Goal: Obtain resource: Download file/media

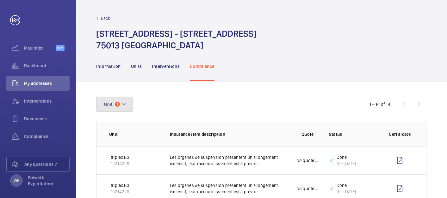
click at [121, 103] on mat-icon at bounding box center [123, 105] width 5 height 8
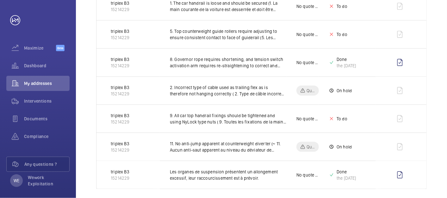
scroll to position [176, 0]
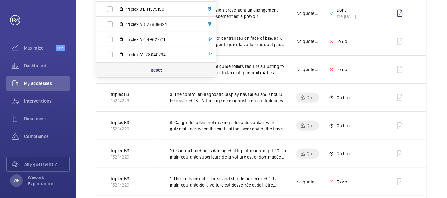
click at [154, 69] on p "Reset" at bounding box center [157, 70] width 12 height 6
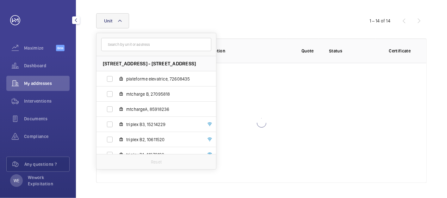
scroll to position [83, 0]
click at [46, 138] on span "Compliance" at bounding box center [47, 136] width 46 height 6
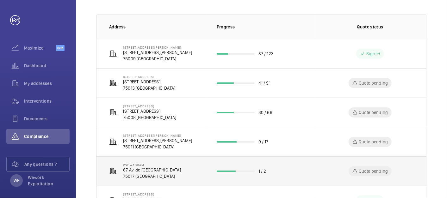
click at [158, 171] on td "WW Wagram 67 Av. de Wagram 75017 [GEOGRAPHIC_DATA]" at bounding box center [151, 171] width 110 height 29
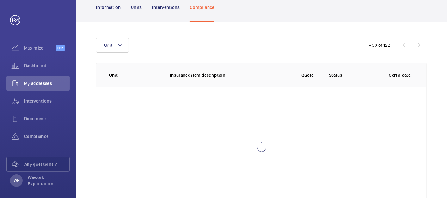
scroll to position [83, 0]
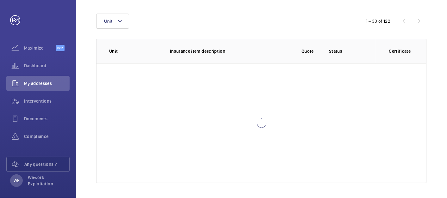
scroll to position [20, 0]
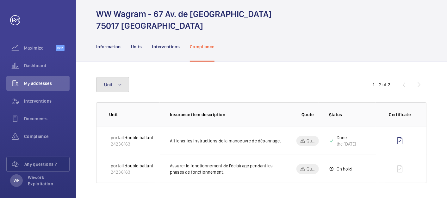
drag, startPoint x: 123, startPoint y: 81, endPoint x: 146, endPoint y: 86, distance: 24.1
click at [123, 81] on button "Unit" at bounding box center [112, 84] width 33 height 15
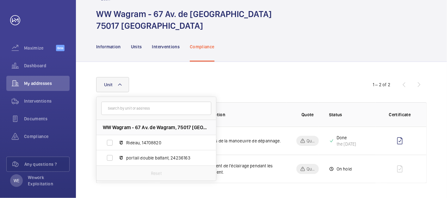
drag, startPoint x: 329, startPoint y: 65, endPoint x: 332, endPoint y: 63, distance: 3.8
click at [332, 63] on div "Unit WW Wagram - 67 Av. de Wagram, [GEOGRAPHIC_DATA], 14708820 portail double b…" at bounding box center [261, 130] width 371 height 137
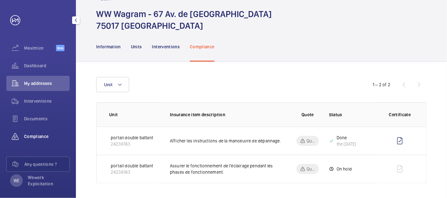
click at [34, 133] on div "Compliance" at bounding box center [37, 136] width 63 height 15
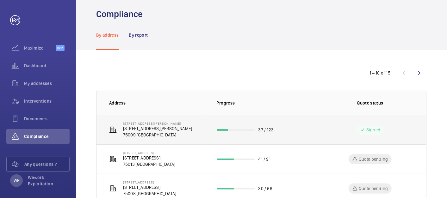
scroll to position [124, 0]
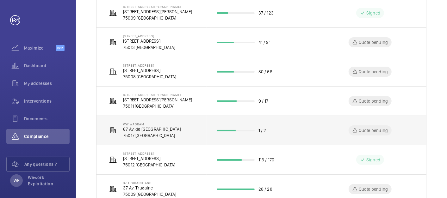
click at [139, 128] on p "67 Av. de [GEOGRAPHIC_DATA]" at bounding box center [152, 129] width 58 height 6
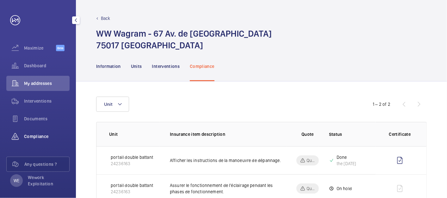
click at [50, 137] on span "Compliance" at bounding box center [47, 136] width 46 height 6
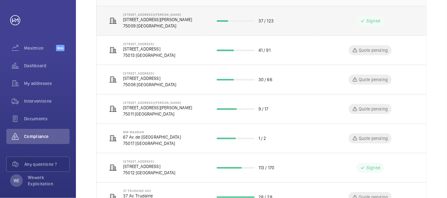
scroll to position [117, 0]
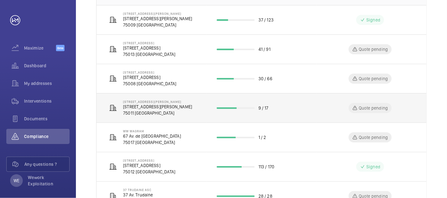
drag, startPoint x: 160, startPoint y: 75, endPoint x: 163, endPoint y: 92, distance: 17.3
click at [0, 0] on tbody "2 Rue [PERSON_NAME] [STREET_ADDRESS][GEOGRAPHIC_DATA][PERSON_NAME][STREET_ADDRE…" at bounding box center [0, 0] width 0 height 0
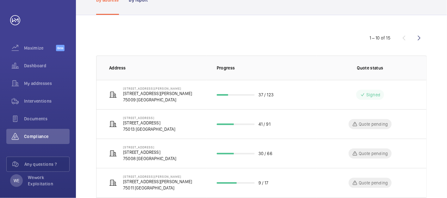
scroll to position [59, 0]
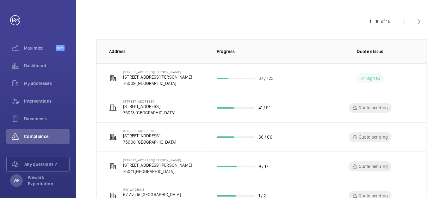
click at [217, 24] on div "1 – 10 of 15" at bounding box center [261, 21] width 331 height 15
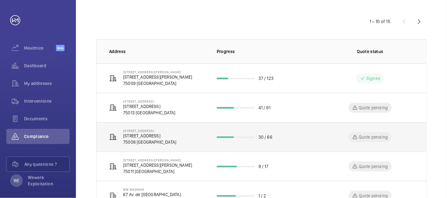
click at [152, 133] on p "[STREET_ADDRESS]" at bounding box center [149, 136] width 53 height 6
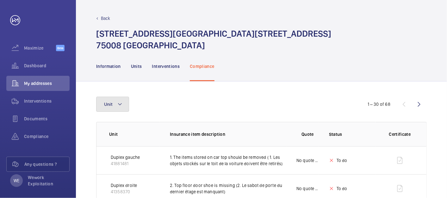
click at [115, 101] on button "Unit" at bounding box center [112, 104] width 33 height 15
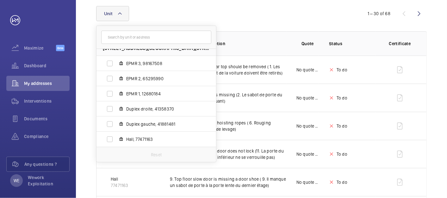
scroll to position [117, 0]
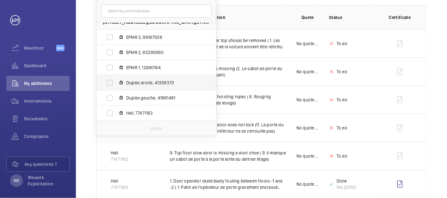
click at [112, 80] on label "Duplex droite, 41358370" at bounding box center [150, 82] width 109 height 15
click at [112, 80] on input "Duplex droite, 41358370" at bounding box center [109, 83] width 13 height 13
checkbox input "true"
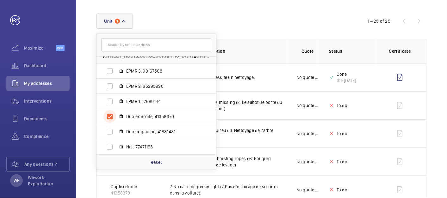
scroll to position [117, 0]
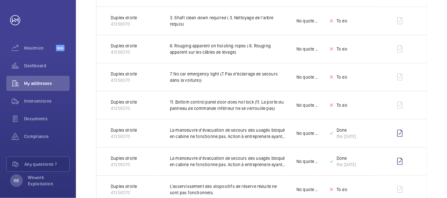
scroll to position [0, 0]
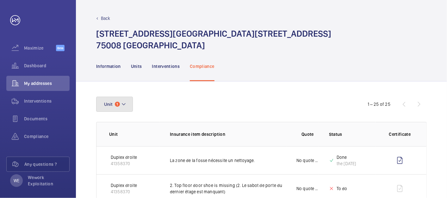
click at [126, 103] on mat-icon at bounding box center [123, 105] width 5 height 8
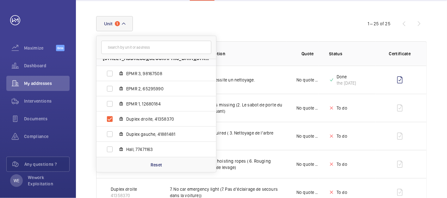
scroll to position [59, 0]
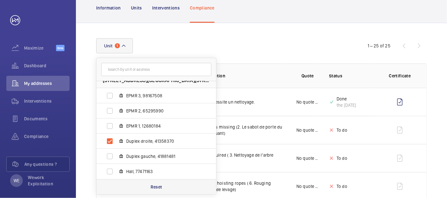
click at [161, 185] on p "Reset" at bounding box center [157, 187] width 12 height 6
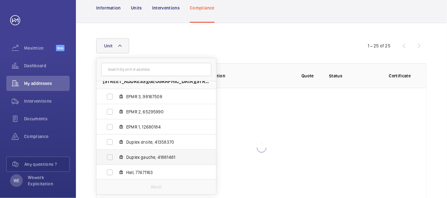
scroll to position [8, 0]
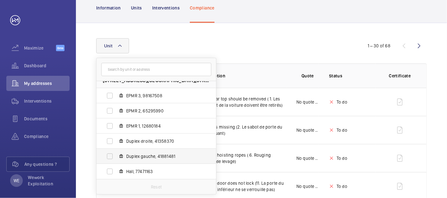
click at [110, 157] on label "Duplex gauche, 41881481" at bounding box center [150, 156] width 109 height 15
click at [110, 157] on input "Duplex gauche, 41881481" at bounding box center [109, 156] width 13 height 13
checkbox input "true"
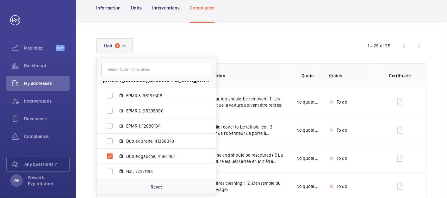
click at [316, 6] on div "Information Units Interventions Compliance" at bounding box center [261, 8] width 331 height 30
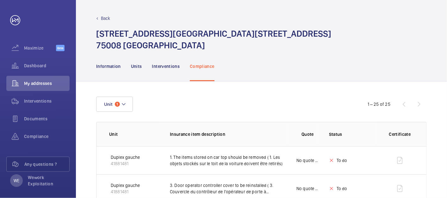
click at [135, 103] on div "Unit 1" at bounding box center [223, 104] width 255 height 15
click at [132, 103] on button "Unit 1" at bounding box center [114, 104] width 37 height 15
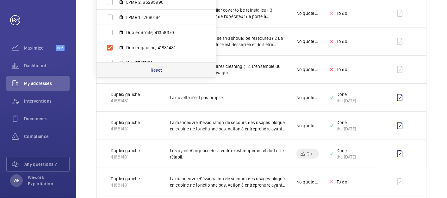
click at [154, 70] on p "Reset" at bounding box center [157, 70] width 12 height 6
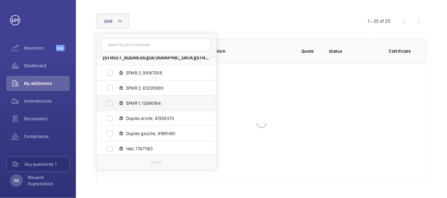
scroll to position [8, 0]
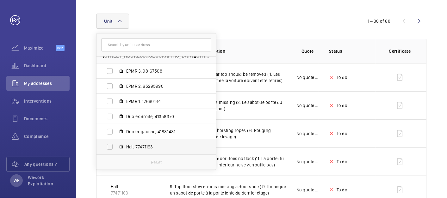
click at [135, 142] on label "Hall, 77471163" at bounding box center [150, 146] width 109 height 15
click at [116, 142] on input "Hall, 77471163" at bounding box center [109, 147] width 13 height 13
checkbox input "true"
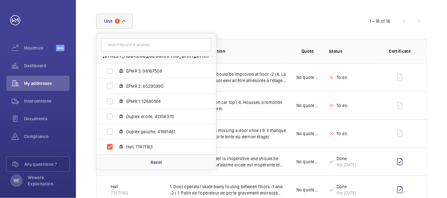
click at [313, 17] on div "[STREET_ADDRESS] EPMR 3, 98167508 EPMR 2, 65295990 EPMR 1, 12680184 Duplex droi…" at bounding box center [223, 21] width 255 height 15
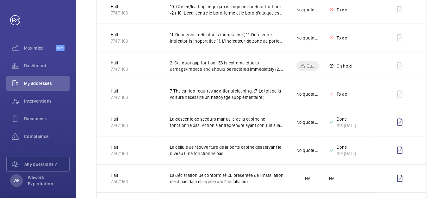
scroll to position [412, 0]
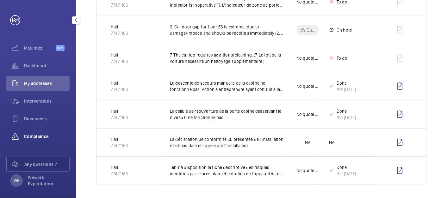
click at [38, 138] on span "Compliance" at bounding box center [47, 136] width 46 height 6
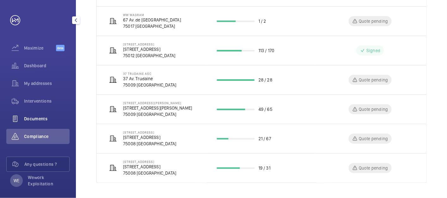
scroll to position [232, 0]
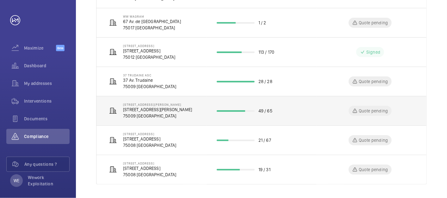
click at [166, 107] on p "[STREET_ADDRESS][PERSON_NAME]" at bounding box center [157, 110] width 69 height 6
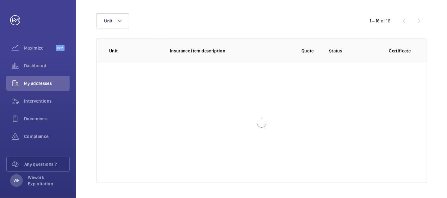
scroll to position [83, 0]
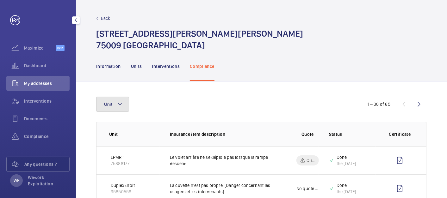
click at [122, 101] on mat-icon at bounding box center [119, 105] width 5 height 8
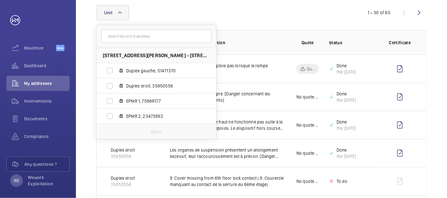
scroll to position [59, 0]
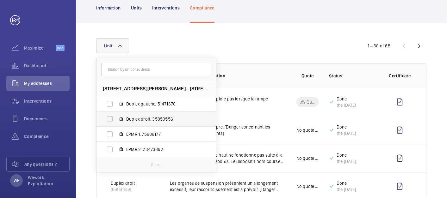
click at [110, 116] on label "Duplex droit, 35850556" at bounding box center [150, 119] width 109 height 15
click at [110, 116] on input "Duplex droit, 35850556" at bounding box center [109, 119] width 13 height 13
checkbox input "true"
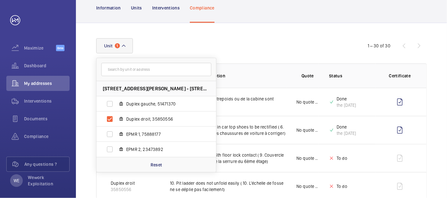
click at [293, 44] on div "Unit [STREET_ADDRESS][PERSON_NAME][PERSON_NAME] Duplex gauche, 51471370 Duplex …" at bounding box center [223, 45] width 255 height 15
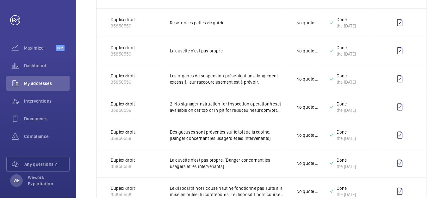
scroll to position [351, 0]
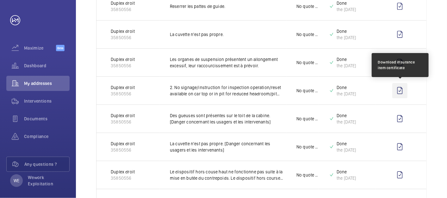
click at [403, 87] on wm-front-icon-button at bounding box center [399, 90] width 15 height 15
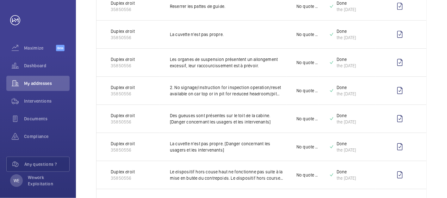
click at [431, 40] on div "Unit 1 1 – 30 of 30 Unit Insurance item description Quote Status Certificate Du…" at bounding box center [261, 192] width 371 height 925
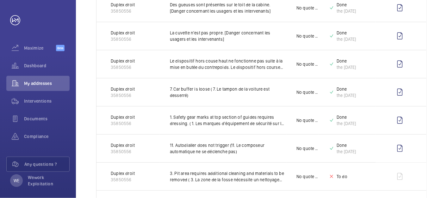
scroll to position [527, 0]
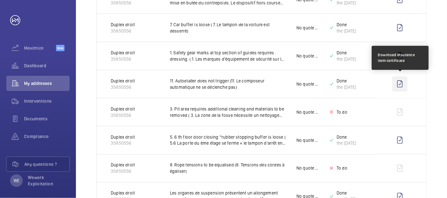
click at [401, 81] on wm-front-icon-button at bounding box center [399, 84] width 15 height 15
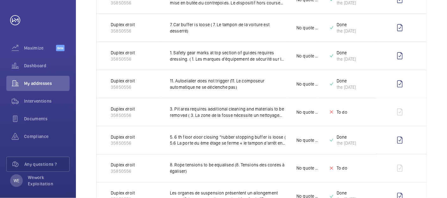
click at [442, 41] on div "Unit 1 1 – 30 of 30 Unit Insurance item description Quote Status Certificate Du…" at bounding box center [261, 17] width 371 height 925
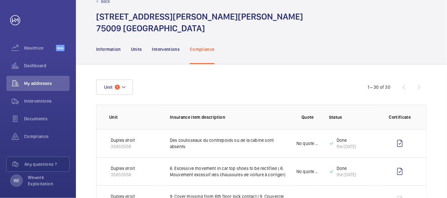
scroll to position [0, 0]
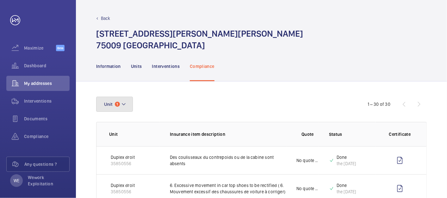
click at [130, 103] on button "Unit 1" at bounding box center [114, 104] width 37 height 15
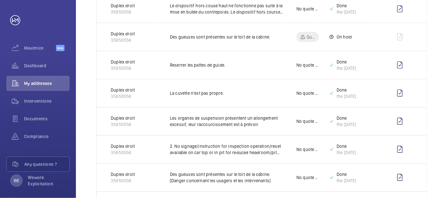
scroll to position [117, 0]
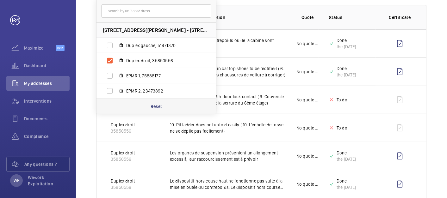
click at [160, 103] on p "Reset" at bounding box center [157, 106] width 12 height 6
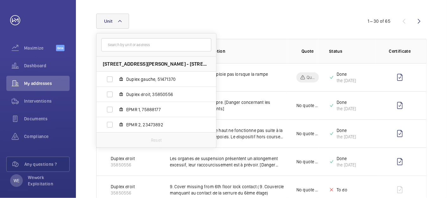
scroll to position [117, 0]
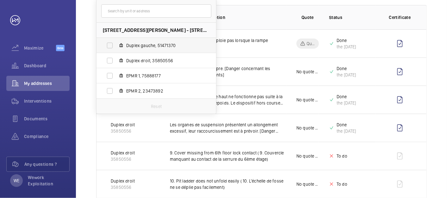
click at [110, 44] on label "Duplex gauche, 51471370" at bounding box center [150, 45] width 109 height 15
click at [110, 44] on input "Duplex gauche, 51471370" at bounding box center [109, 45] width 13 height 13
checkbox input "true"
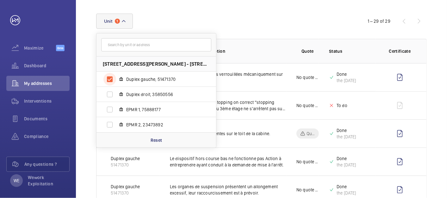
scroll to position [117, 0]
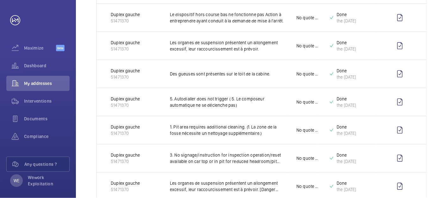
scroll to position [234, 0]
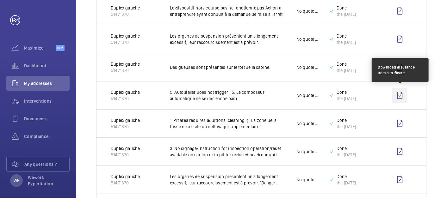
click at [402, 94] on wm-front-icon-button at bounding box center [399, 95] width 15 height 15
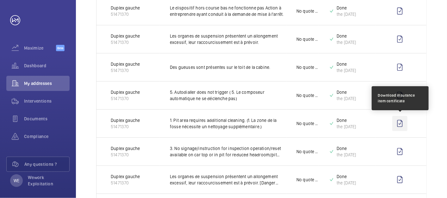
click at [400, 124] on wm-front-icon-button at bounding box center [399, 123] width 15 height 15
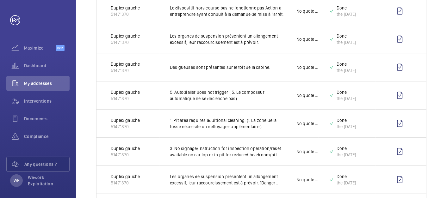
click at [447, 65] on html "Your request has been sent. We will contact you soon. Maximize Beta Dashboard M…" at bounding box center [223, 99] width 447 height 198
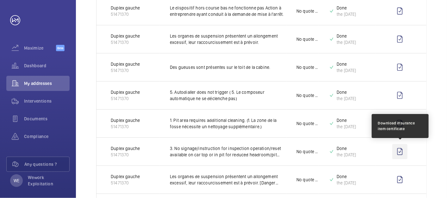
click at [400, 149] on wm-front-icon-button at bounding box center [399, 151] width 15 height 15
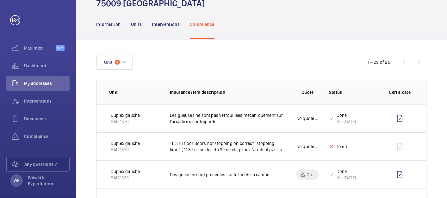
scroll to position [0, 0]
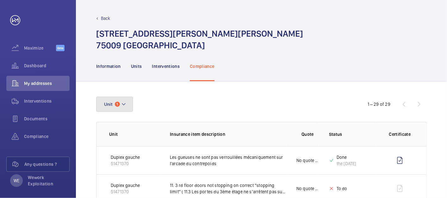
click at [122, 98] on button "Unit 1" at bounding box center [114, 104] width 37 height 15
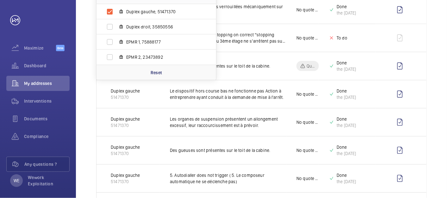
scroll to position [176, 0]
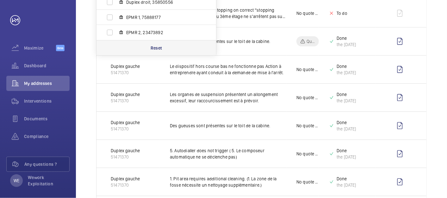
click at [156, 47] on p "Reset" at bounding box center [157, 48] width 12 height 6
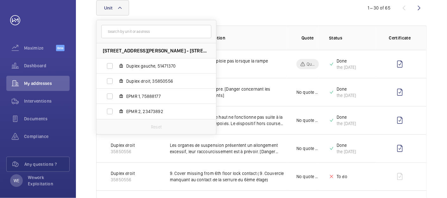
scroll to position [176, 0]
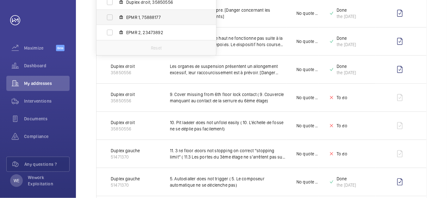
click at [110, 17] on label "EPMR 1, 75888177" at bounding box center [150, 17] width 109 height 15
click at [110, 17] on input "EPMR 1, 75888177" at bounding box center [109, 17] width 13 height 13
checkbox input "true"
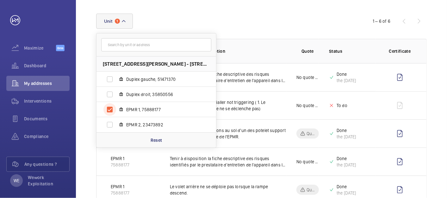
scroll to position [132, 0]
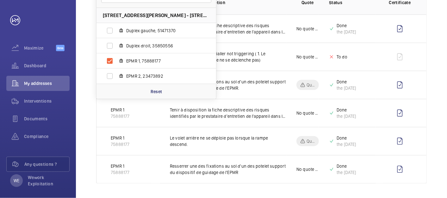
click at [432, 42] on div "[STREET_ADDRESS][PERSON_NAME][PERSON_NAME] Duplex gauche, 51471370 Duplex droit…" at bounding box center [261, 74] width 371 height 249
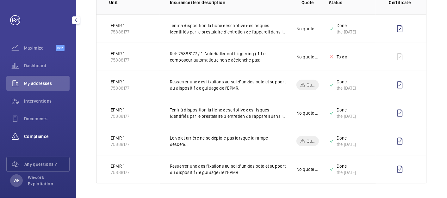
click at [40, 139] on span "Compliance" at bounding box center [47, 136] width 46 height 6
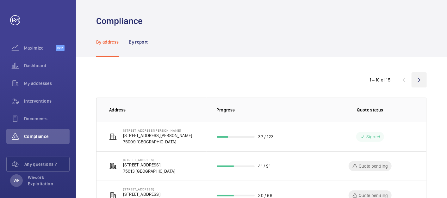
click at [419, 80] on wm-front-icon-button at bounding box center [419, 79] width 15 height 15
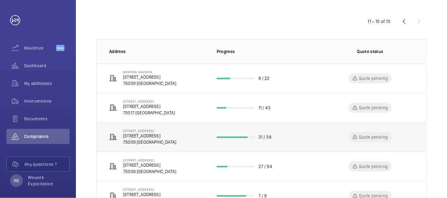
scroll to position [85, 0]
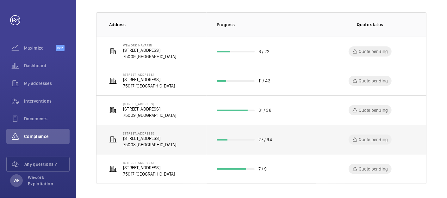
click at [152, 133] on p "[STREET_ADDRESS]" at bounding box center [149, 134] width 53 height 4
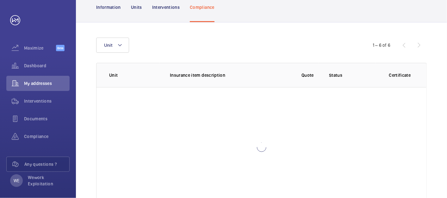
scroll to position [83, 0]
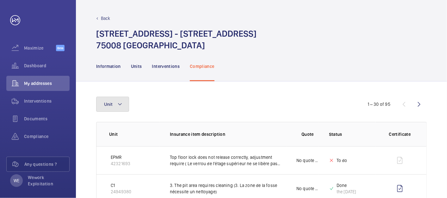
click at [121, 103] on mat-icon at bounding box center [119, 105] width 5 height 8
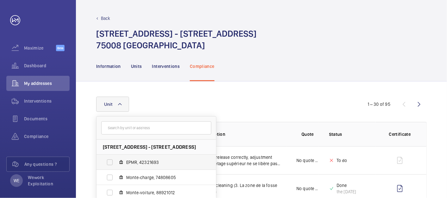
click at [141, 159] on span "EPMR, 42321693" at bounding box center [162, 162] width 73 height 6
click at [116, 159] on input "EPMR, 42321693" at bounding box center [109, 162] width 13 height 13
checkbox input "true"
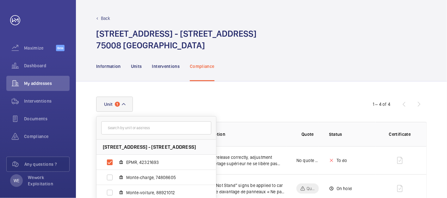
click at [291, 74] on div "Information Units Interventions Compliance" at bounding box center [261, 66] width 331 height 30
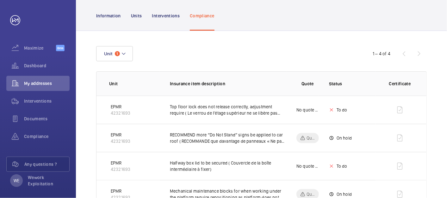
scroll to position [76, 0]
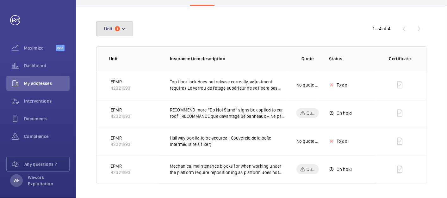
click at [127, 26] on button "Unit 1" at bounding box center [114, 28] width 37 height 15
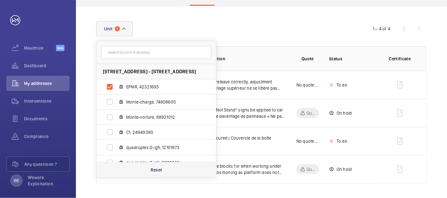
click at [164, 170] on div "Reset" at bounding box center [156, 169] width 120 height 15
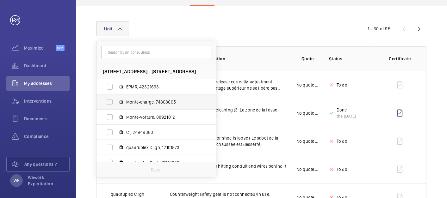
click at [110, 102] on label "Monte-charge, 74808605" at bounding box center [150, 102] width 109 height 15
click at [110, 102] on input "Monte-charge, 74808605" at bounding box center [109, 102] width 13 height 13
checkbox input "true"
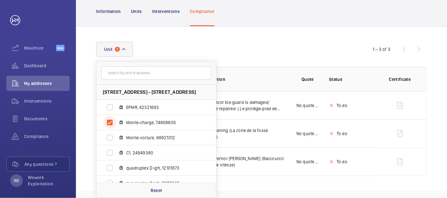
scroll to position [55, 0]
click at [283, 43] on div "Unit 1 [STREET_ADDRESS] EPMR, 42321693 Monte-charge, 74808605 Monte-voiture, 88…" at bounding box center [223, 49] width 255 height 15
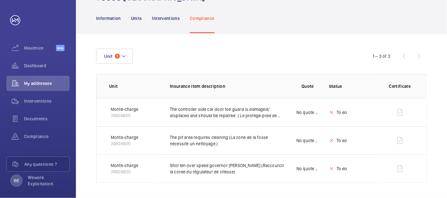
scroll to position [48, 0]
click at [130, 54] on button "Unit 1" at bounding box center [114, 56] width 37 height 15
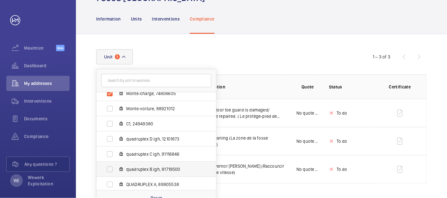
scroll to position [39, 0]
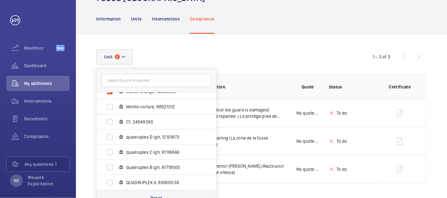
click at [160, 197] on p "Reset" at bounding box center [157, 198] width 12 height 6
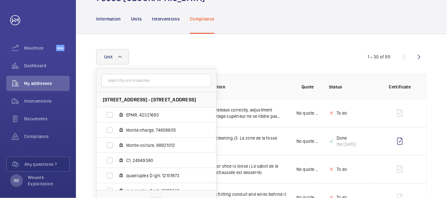
scroll to position [47, 0]
click at [157, 146] on span "Monte-voiture, 88921012" at bounding box center [162, 145] width 73 height 6
click at [116, 146] on input "Monte-voiture, 88921012" at bounding box center [109, 145] width 13 height 13
checkbox input "true"
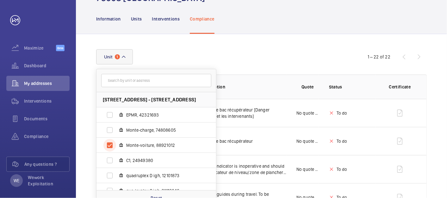
scroll to position [47, 0]
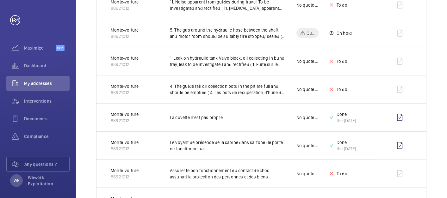
scroll to position [0, 0]
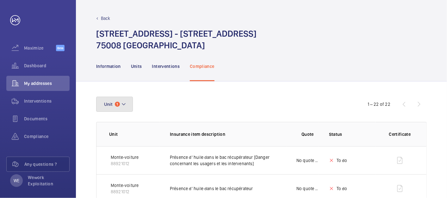
click at [127, 104] on button "Unit 1" at bounding box center [114, 104] width 37 height 15
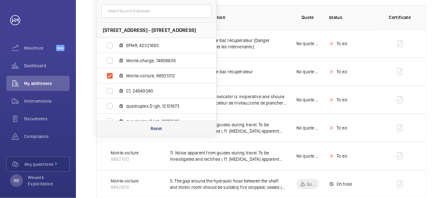
click at [158, 130] on p "Reset" at bounding box center [157, 129] width 12 height 6
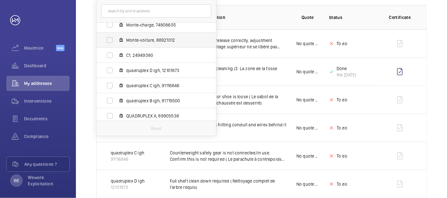
scroll to position [39, 0]
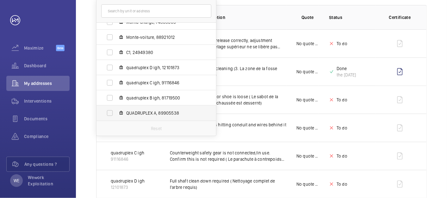
click at [109, 113] on label "QUADRUPLEX A, 89905538" at bounding box center [150, 113] width 109 height 15
click at [109, 113] on input "QUADRUPLEX A, 89905538" at bounding box center [109, 113] width 13 height 13
checkbox input "true"
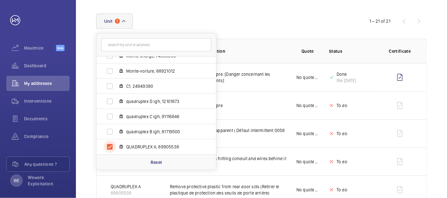
scroll to position [117, 0]
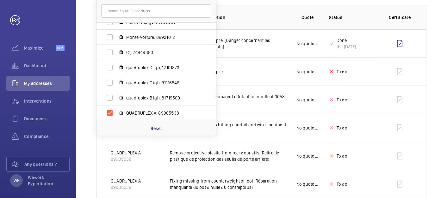
click at [293, 18] on th "Quote" at bounding box center [302, 17] width 33 height 24
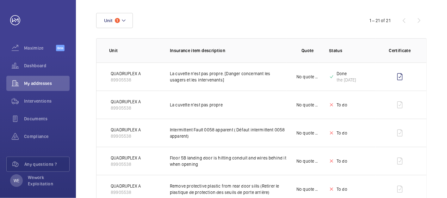
scroll to position [0, 0]
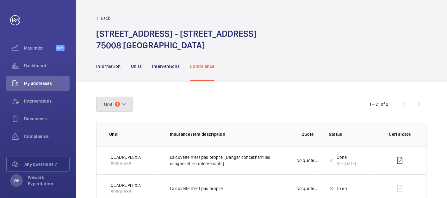
click at [121, 105] on mat-icon at bounding box center [123, 105] width 5 height 8
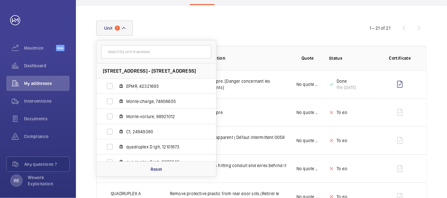
scroll to position [176, 0]
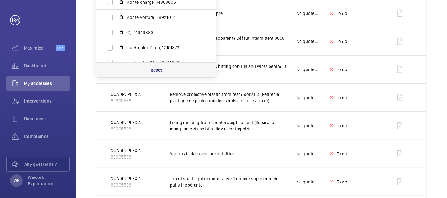
click at [152, 70] on p "Reset" at bounding box center [157, 70] width 12 height 6
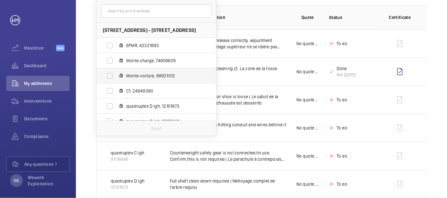
scroll to position [39, 0]
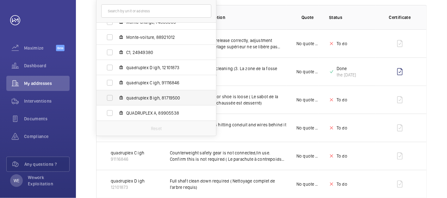
click at [152, 98] on span "quadruplex B igh, 81719500" at bounding box center [162, 98] width 73 height 6
click at [116, 98] on input "quadruplex B igh, 81719500" at bounding box center [109, 98] width 13 height 13
checkbox input "true"
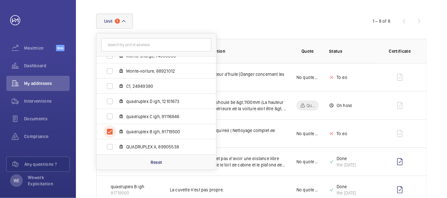
scroll to position [117, 0]
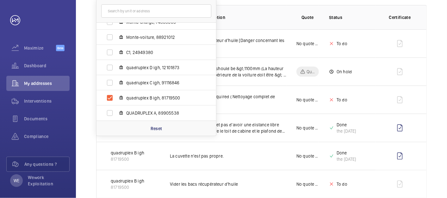
click at [437, 57] on div "Unit 1 [STREET_ADDRESS] EPMR, 42321693 Monte-charge, 74808605 Monte-voiture, 88…" at bounding box center [261, 118] width 371 height 306
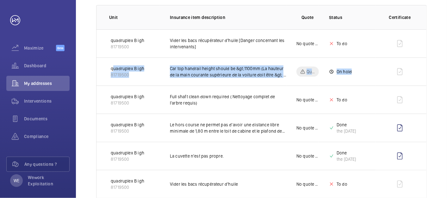
drag, startPoint x: 437, startPoint y: 57, endPoint x: 430, endPoint y: 67, distance: 12.5
click at [429, 67] on div "Unit 1 1 – 8 of 8 Unit Insurance item description Quote Status Certificate quad…" at bounding box center [261, 118] width 371 height 306
click at [435, 73] on div "Unit 1 1 – 8 of 8 Unit Insurance item description Quote Status Certificate quad…" at bounding box center [261, 118] width 371 height 306
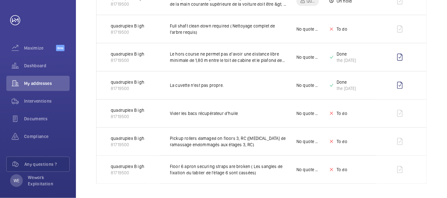
scroll to position [0, 0]
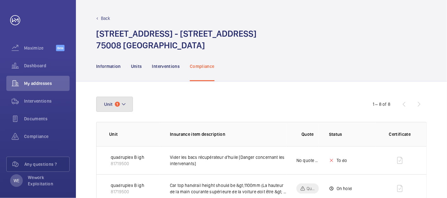
click at [123, 102] on mat-icon at bounding box center [123, 105] width 5 height 8
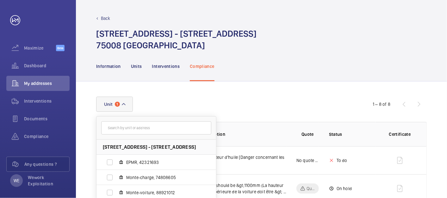
scroll to position [117, 0]
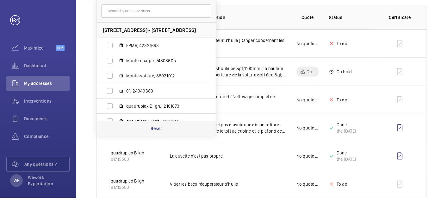
click at [158, 128] on p "Reset" at bounding box center [157, 129] width 12 height 6
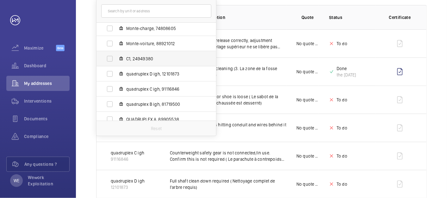
scroll to position [39, 0]
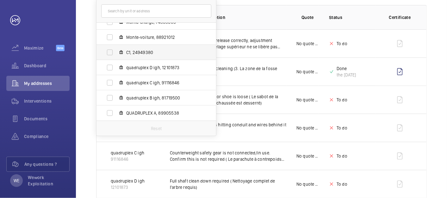
drag, startPoint x: 149, startPoint y: 79, endPoint x: 154, endPoint y: 79, distance: 4.4
click at [150, 80] on span "quadruplex C igh, 91116846" at bounding box center [162, 83] width 73 height 6
click at [116, 79] on input "quadruplex C igh, 91116846" at bounding box center [109, 83] width 13 height 13
checkbox input "true"
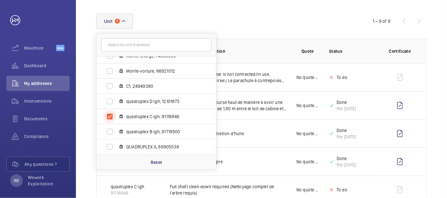
scroll to position [117, 0]
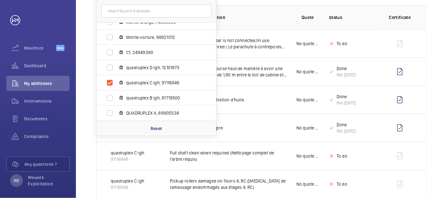
click at [434, 48] on div "Unit 1 [STREET_ADDRESS] EPMR, 42321693 Monte-charge, 74808605 Monte-voiture, 88…" at bounding box center [261, 132] width 371 height 334
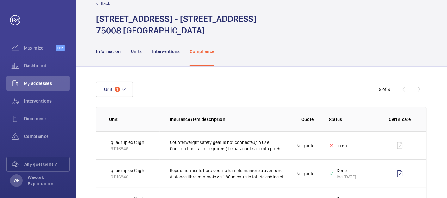
scroll to position [0, 0]
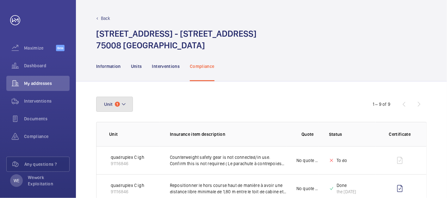
click at [127, 107] on button "Unit 1" at bounding box center [114, 104] width 37 height 15
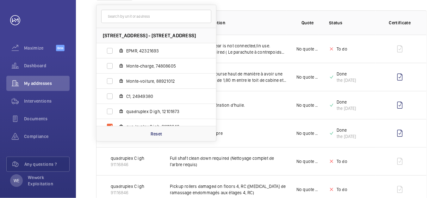
scroll to position [216, 0]
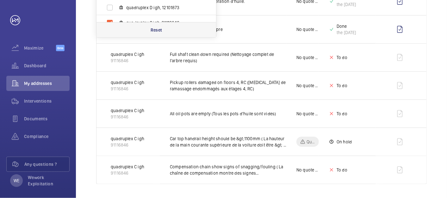
click at [158, 29] on p "Reset" at bounding box center [157, 30] width 12 height 6
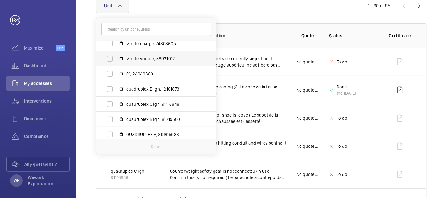
scroll to position [39, 0]
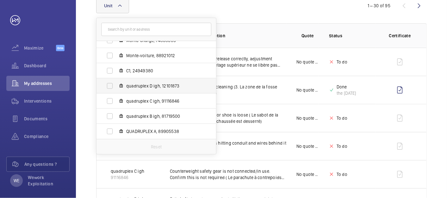
click at [136, 88] on span "quadruplex D igh, 12101873" at bounding box center [162, 86] width 73 height 6
click at [116, 88] on input "quadruplex D igh, 12101873" at bounding box center [109, 86] width 13 height 13
checkbox input "true"
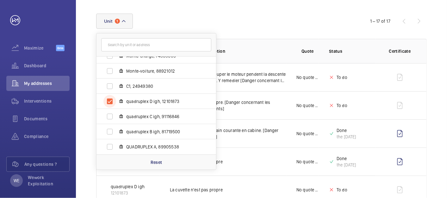
scroll to position [99, 0]
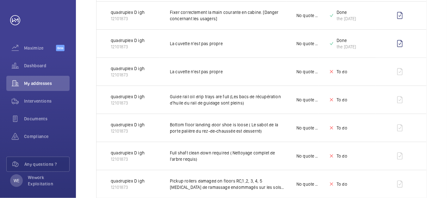
scroll to position [0, 0]
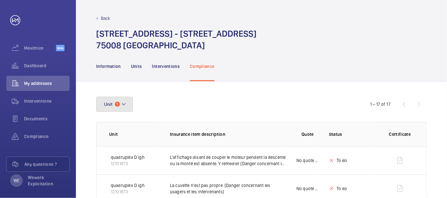
click at [128, 106] on button "Unit 1" at bounding box center [114, 104] width 37 height 15
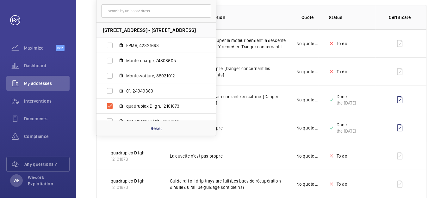
scroll to position [39, 0]
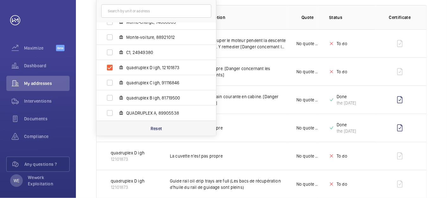
click at [154, 126] on p "Reset" at bounding box center [157, 129] width 12 height 6
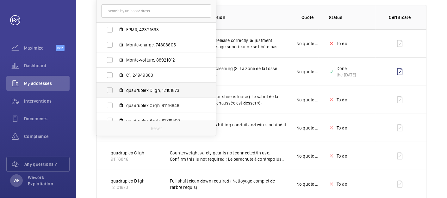
scroll to position [39, 0]
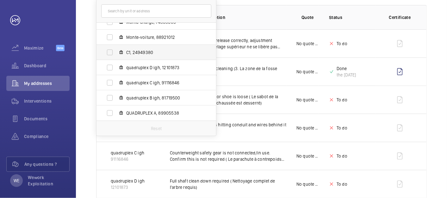
click at [146, 52] on span "C1, 24949380" at bounding box center [162, 52] width 73 height 6
click at [116, 52] on input "C1, 24949380" at bounding box center [109, 52] width 13 height 13
checkbox input "true"
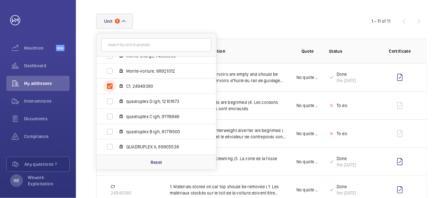
scroll to position [117, 0]
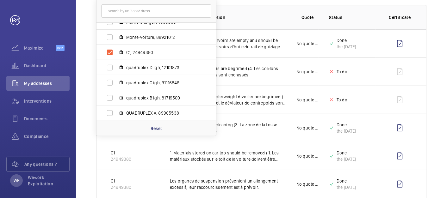
click at [444, 80] on div "Unit 1 [STREET_ADDRESS] EPMR, 42321693 Monte-charge, 74808605 Monte-voiture, 88…" at bounding box center [261, 160] width 371 height 390
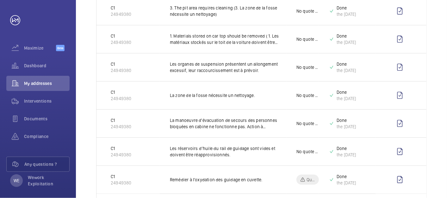
scroll to position [272, 0]
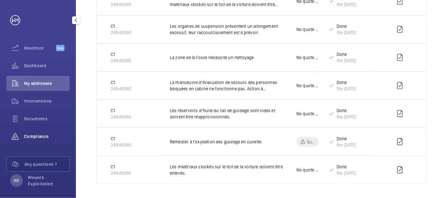
click at [38, 135] on span "Compliance" at bounding box center [47, 136] width 46 height 6
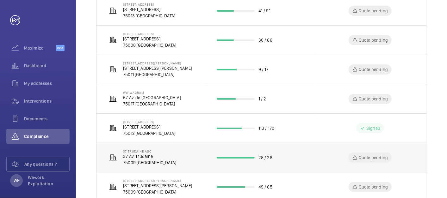
scroll to position [173, 0]
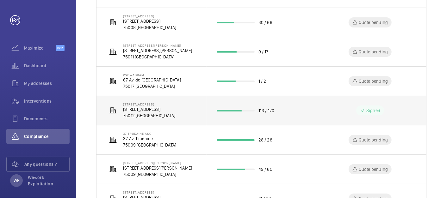
click at [157, 108] on p "[STREET_ADDRESS]" at bounding box center [149, 109] width 52 height 6
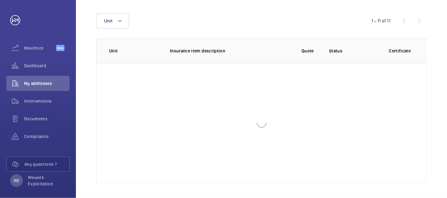
scroll to position [83, 0]
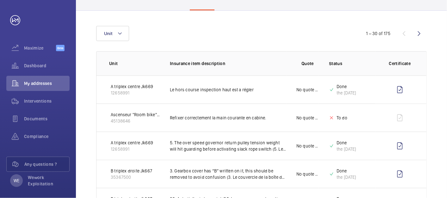
scroll to position [81, 0]
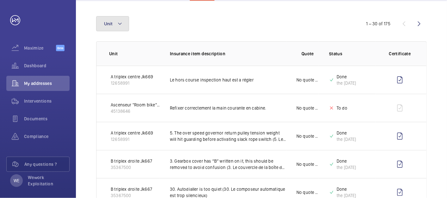
click at [123, 25] on button "Unit" at bounding box center [112, 23] width 33 height 15
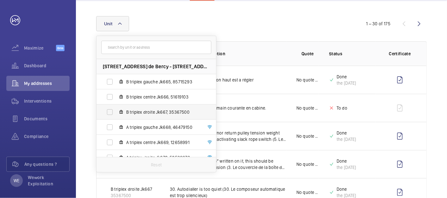
scroll to position [23, 0]
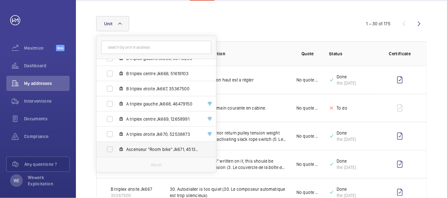
drag, startPoint x: 152, startPoint y: 147, endPoint x: 173, endPoint y: 157, distance: 22.8
click at [152, 147] on span "Ascenseur "Room bike" Jk671, 45138646" at bounding box center [162, 149] width 73 height 6
click at [116, 147] on input "Ascenseur "Room bike" Jk671, 45138646" at bounding box center [109, 149] width 13 height 13
checkbox input "true"
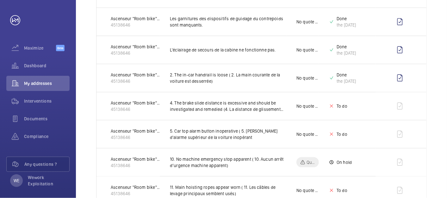
scroll to position [374, 0]
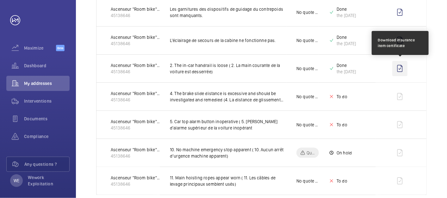
click at [400, 65] on wm-front-icon-button at bounding box center [399, 68] width 15 height 15
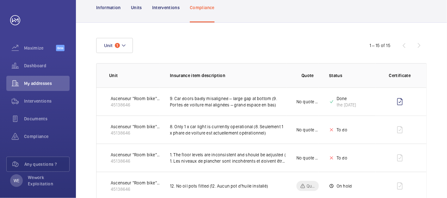
scroll to position [0, 0]
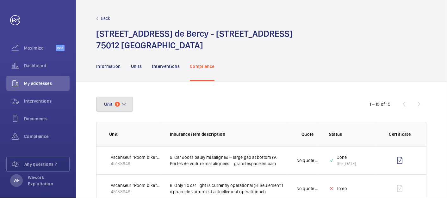
click at [130, 105] on button "Unit 1" at bounding box center [114, 104] width 37 height 15
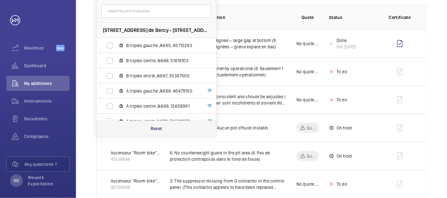
click at [155, 126] on p "Reset" at bounding box center [157, 129] width 12 height 6
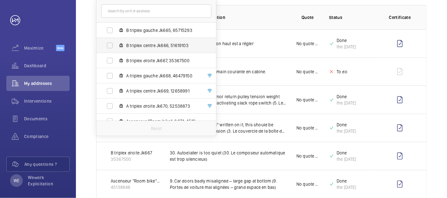
scroll to position [23, 0]
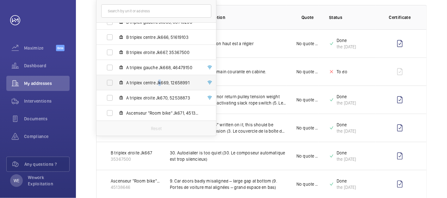
click at [159, 80] on span "A triplex centre Jk669, 12658991" at bounding box center [162, 83] width 73 height 6
click at [108, 81] on label "A triplex centre Jk669, 12658991" at bounding box center [150, 82] width 109 height 15
click at [108, 81] on input "A triplex centre Jk669, 12658991" at bounding box center [109, 83] width 13 height 13
checkbox input "true"
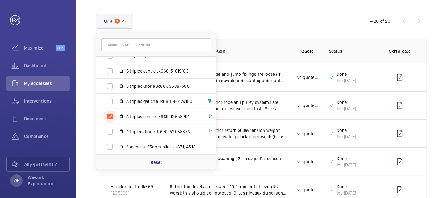
scroll to position [117, 0]
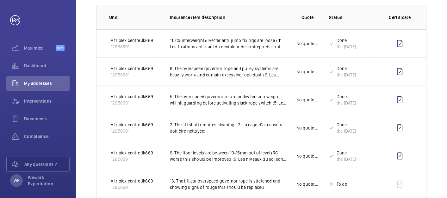
scroll to position [176, 0]
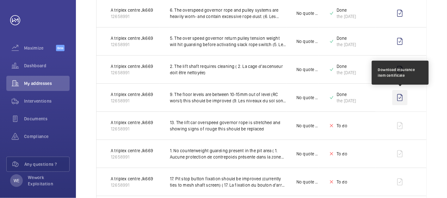
click at [401, 94] on wm-front-icon-button at bounding box center [399, 97] width 15 height 15
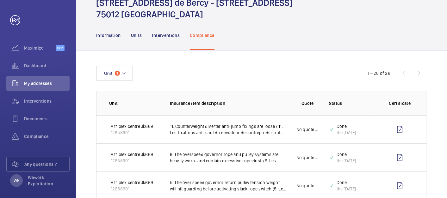
scroll to position [0, 0]
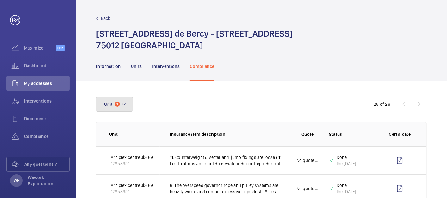
click at [129, 103] on button "Unit 1" at bounding box center [114, 104] width 37 height 15
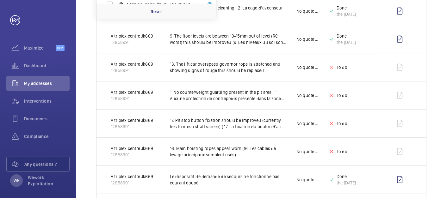
scroll to position [117, 0]
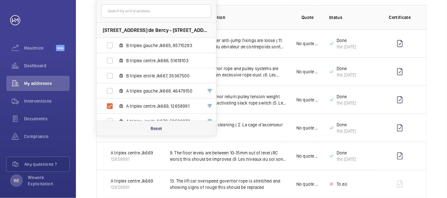
click at [160, 129] on p "Reset" at bounding box center [157, 129] width 12 height 6
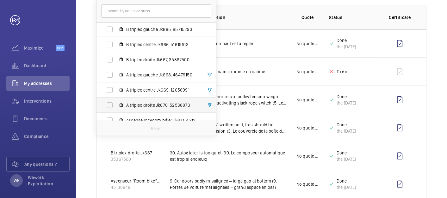
scroll to position [23, 0]
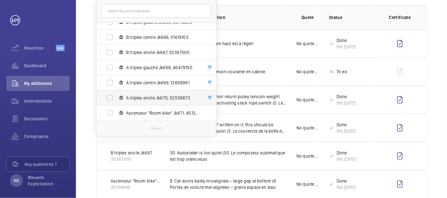
click at [146, 98] on span "A triplex droite Jk670, 52538873" at bounding box center [162, 98] width 73 height 6
click at [116, 98] on input "A triplex droite Jk670, 52538873" at bounding box center [109, 98] width 13 height 13
checkbox input "true"
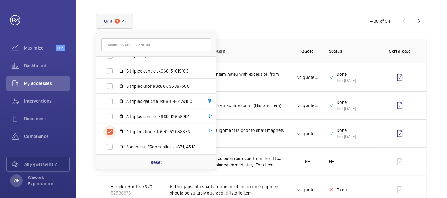
scroll to position [117, 0]
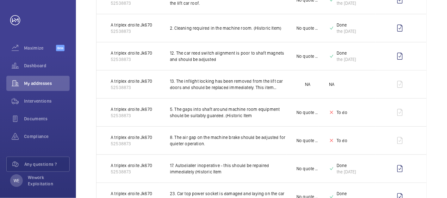
scroll to position [0, 0]
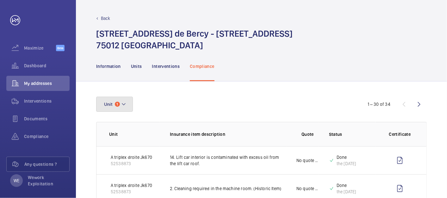
click at [124, 99] on button "Unit 1" at bounding box center [114, 104] width 37 height 15
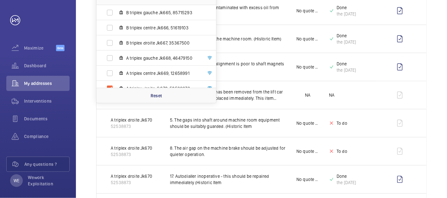
scroll to position [176, 0]
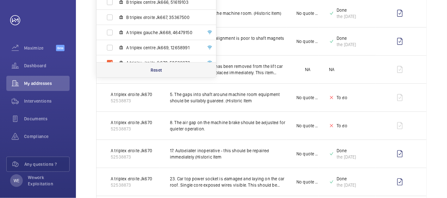
click at [152, 75] on div "Reset" at bounding box center [156, 69] width 120 height 15
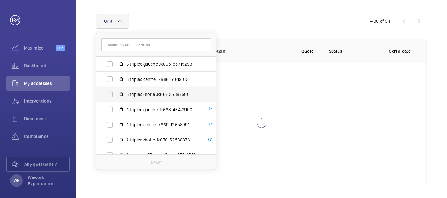
scroll to position [23, 0]
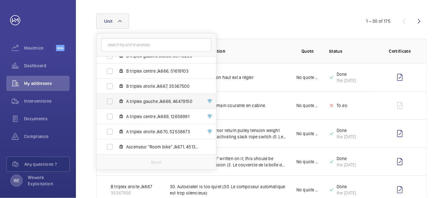
click at [143, 101] on span "A triplex gauche Jk668, 46479150" at bounding box center [162, 101] width 73 height 6
click at [116, 101] on input "A triplex gauche Jk668, 46479150" at bounding box center [109, 101] width 13 height 13
checkbox input "true"
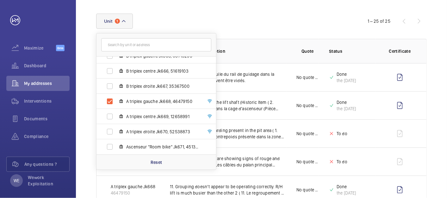
click at [345, 22] on div "Unit 1 [STREET_ADDRESS] - [STREET_ADDRESS] B triplex gauche Jk665, 85715293 B t…" at bounding box center [223, 21] width 255 height 15
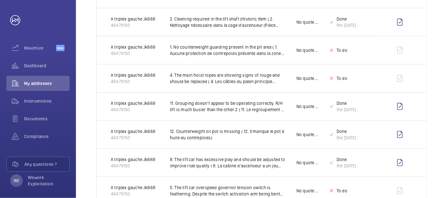
scroll to position [176, 0]
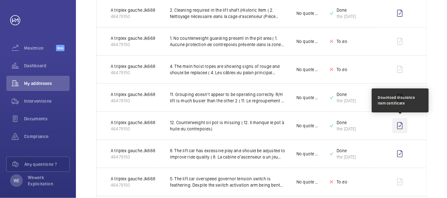
click at [400, 124] on wm-front-icon-button at bounding box center [399, 125] width 15 height 15
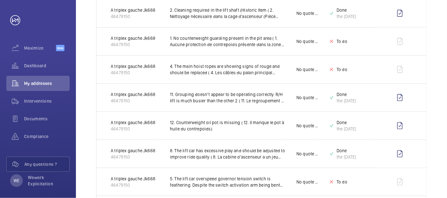
drag, startPoint x: 440, startPoint y: 71, endPoint x: 417, endPoint y: 152, distance: 84.8
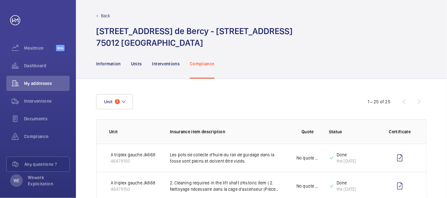
scroll to position [0, 0]
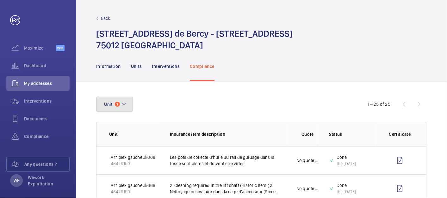
click at [131, 102] on button "Unit 1" at bounding box center [114, 104] width 37 height 15
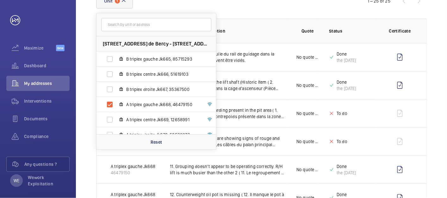
scroll to position [117, 0]
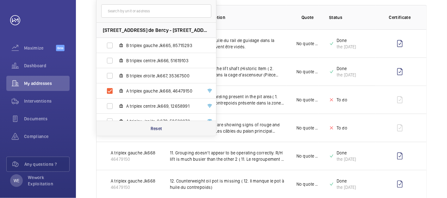
click at [153, 126] on p "Reset" at bounding box center [157, 129] width 12 height 6
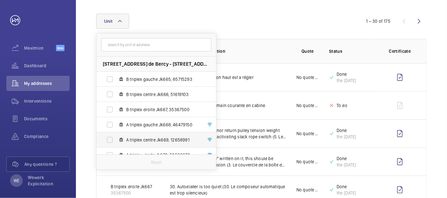
scroll to position [117, 0]
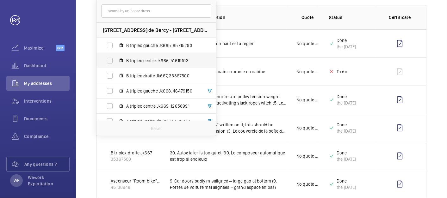
click at [124, 59] on label "B triplex centre Jk666, 51619103" at bounding box center [150, 60] width 109 height 15
click at [116, 59] on input "B triplex centre Jk666, 51619103" at bounding box center [109, 60] width 13 height 13
checkbox input "true"
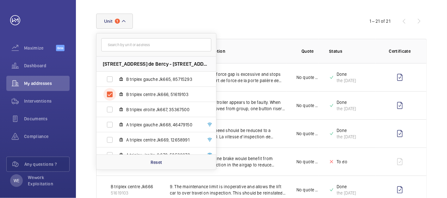
scroll to position [117, 0]
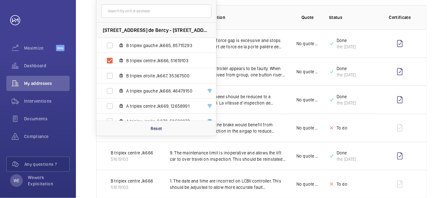
click at [286, 14] on th "Quote" at bounding box center [302, 17] width 33 height 24
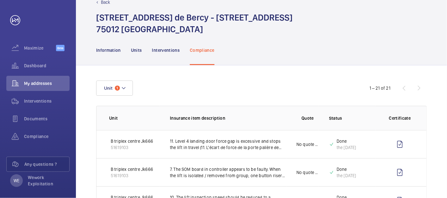
scroll to position [0, 0]
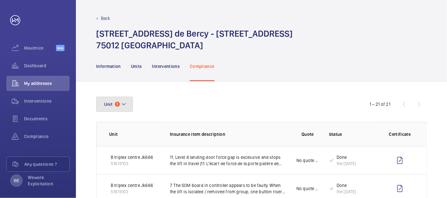
click at [132, 108] on button "Unit 1" at bounding box center [114, 104] width 37 height 15
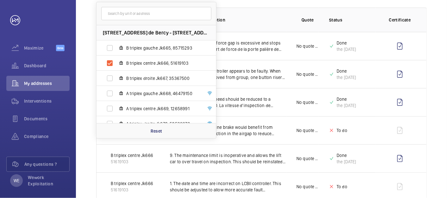
scroll to position [117, 0]
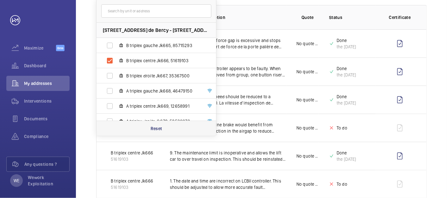
click at [160, 128] on p "Reset" at bounding box center [157, 129] width 12 height 6
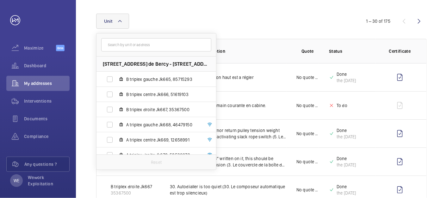
scroll to position [117, 0]
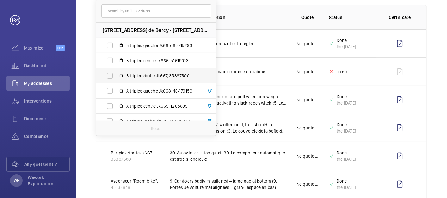
click at [141, 77] on span "B triplex droite Jk667, 35367500" at bounding box center [162, 76] width 73 height 6
click at [116, 77] on input "B triplex droite Jk667, 35367500" at bounding box center [109, 76] width 13 height 13
checkbox input "true"
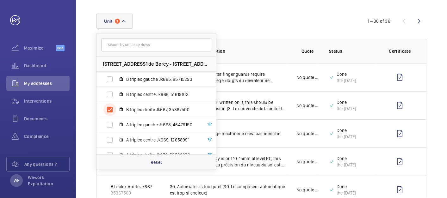
scroll to position [117, 0]
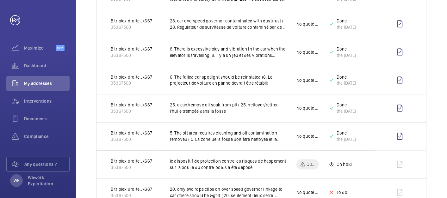
scroll to position [644, 0]
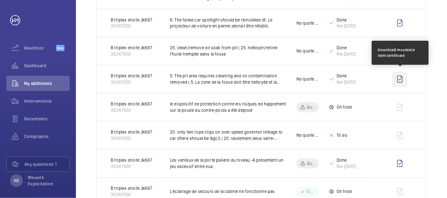
click at [399, 77] on wm-front-icon-button at bounding box center [399, 79] width 15 height 15
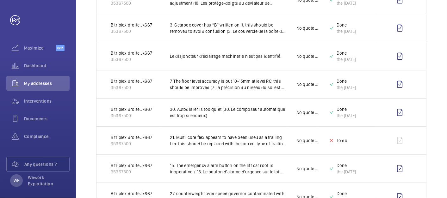
scroll to position [0, 0]
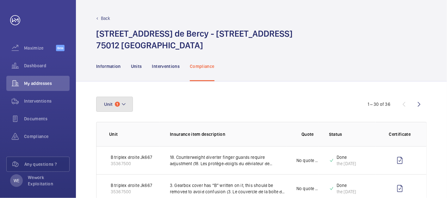
click at [127, 104] on button "Unit 1" at bounding box center [114, 104] width 37 height 15
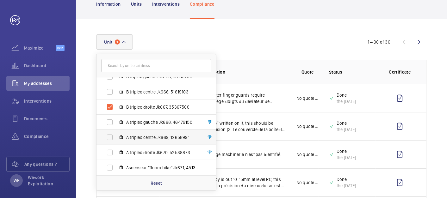
scroll to position [59, 0]
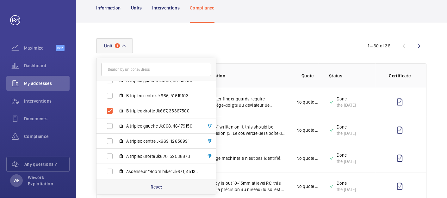
click at [156, 186] on p "Reset" at bounding box center [157, 187] width 12 height 6
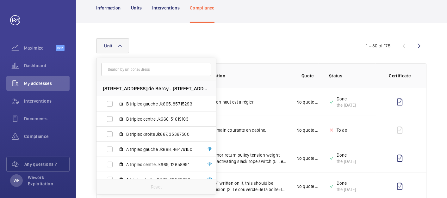
click at [277, 44] on div "Unit [STREET_ADDRESS] de Bercy - [STREET_ADDRESS] B triplex gauche Jk665, 85715…" at bounding box center [223, 45] width 255 height 15
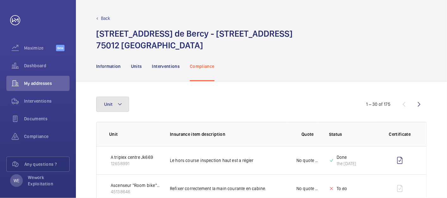
click at [121, 103] on mat-icon at bounding box center [119, 105] width 5 height 8
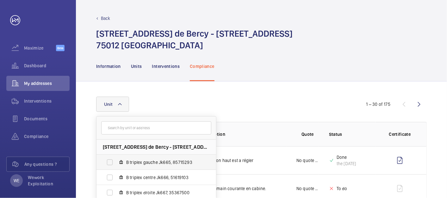
click at [154, 161] on span "B triplex gauche Jk665, 85715293" at bounding box center [162, 162] width 73 height 6
click at [116, 161] on input "B triplex gauche Jk665, 85715293" at bounding box center [109, 162] width 13 height 13
checkbox input "true"
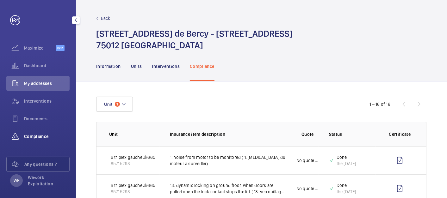
click at [46, 136] on span "Compliance" at bounding box center [47, 136] width 46 height 6
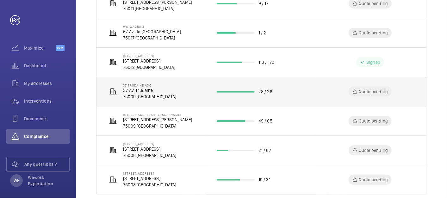
scroll to position [232, 0]
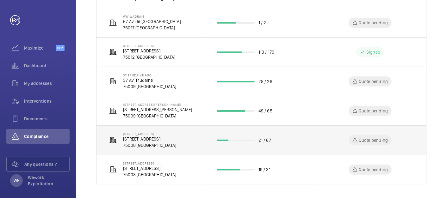
click at [157, 137] on p "[STREET_ADDRESS]" at bounding box center [149, 139] width 53 height 6
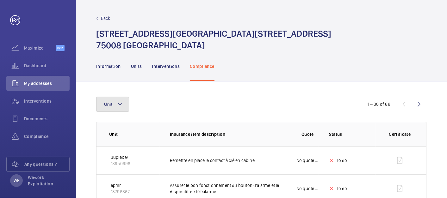
click at [117, 100] on button "Unit" at bounding box center [112, 104] width 33 height 15
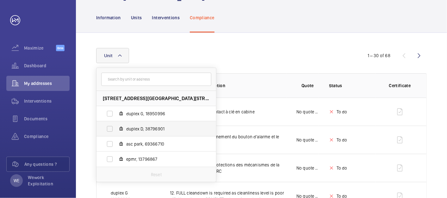
scroll to position [59, 0]
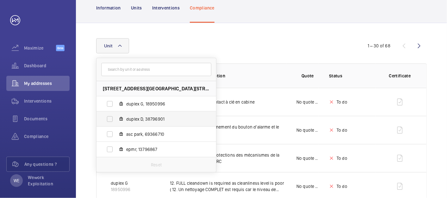
click at [154, 121] on span "duplex D, 38796901" at bounding box center [162, 119] width 73 height 6
click at [116, 121] on input "duplex D, 38796901" at bounding box center [109, 119] width 13 height 13
checkbox input "true"
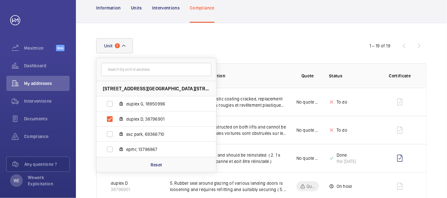
click at [265, 50] on div "Unit [STREET_ADDRESS][GEOGRAPHIC_DATA] G, 18950996 duplex D, 38796901 asc park,…" at bounding box center [223, 45] width 255 height 15
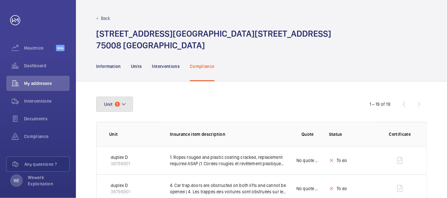
click at [129, 103] on button "Unit 1" at bounding box center [114, 104] width 37 height 15
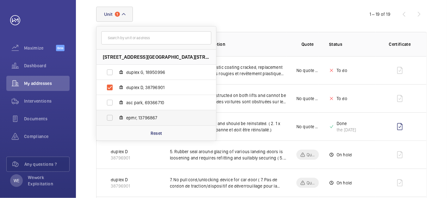
scroll to position [117, 0]
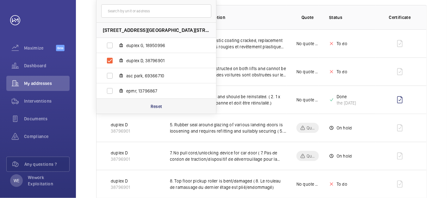
click at [156, 105] on p "Reset" at bounding box center [157, 106] width 12 height 6
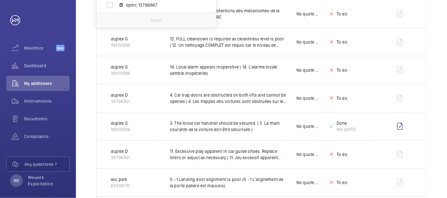
scroll to position [117, 0]
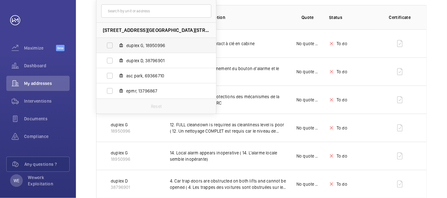
click at [144, 47] on span "duplex G, 18950996" at bounding box center [162, 45] width 73 height 6
click at [116, 47] on input "duplex G, 18950996" at bounding box center [109, 45] width 13 height 13
checkbox input "true"
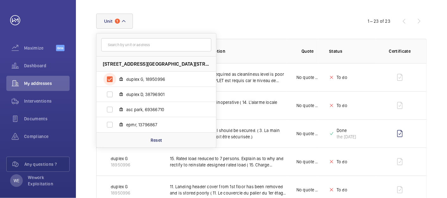
scroll to position [117, 0]
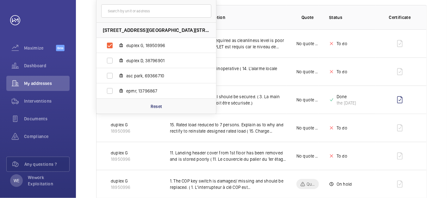
drag, startPoint x: 266, startPoint y: 15, endPoint x: 267, endPoint y: 19, distance: 4.3
click at [266, 15] on p "Insurance item description" at bounding box center [228, 17] width 116 height 6
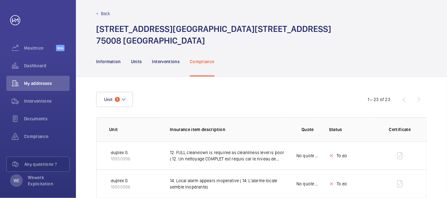
scroll to position [0, 0]
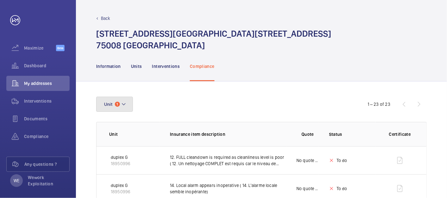
click at [124, 105] on mat-icon at bounding box center [123, 105] width 5 height 8
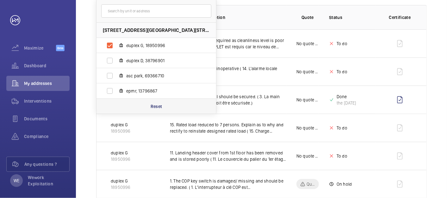
click at [156, 108] on p "Reset" at bounding box center [157, 106] width 12 height 6
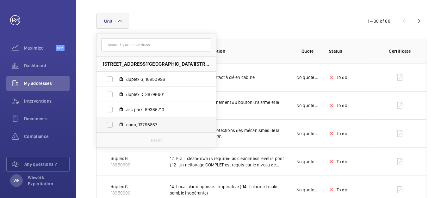
scroll to position [117, 0]
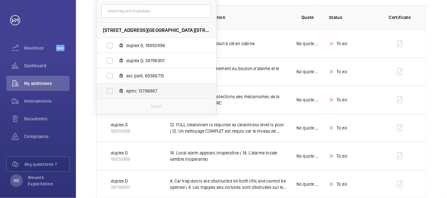
click at [141, 88] on span "epmr, 13796867" at bounding box center [162, 91] width 73 height 6
click at [116, 88] on input "epmr, 13796867" at bounding box center [109, 91] width 13 height 13
checkbox input "true"
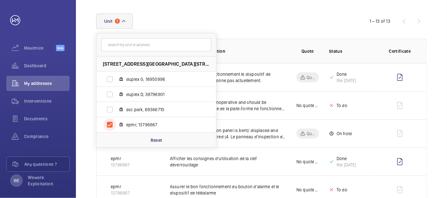
scroll to position [117, 0]
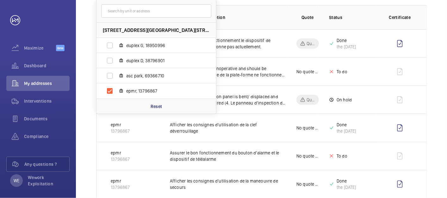
click at [432, 61] on div "Unit [STREET_ADDRESS] duplex G, 18950996 duplex D, 38796901 asc park, 69366710 …" at bounding box center [261, 188] width 371 height 446
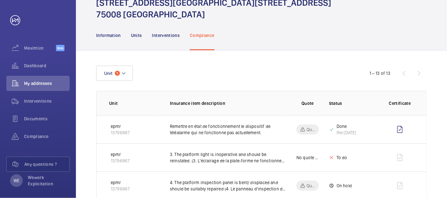
scroll to position [0, 0]
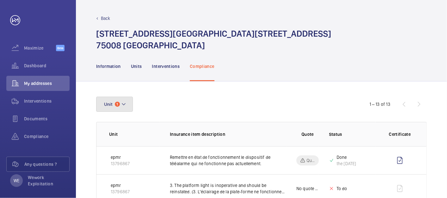
click at [121, 107] on button "Unit 1" at bounding box center [114, 104] width 37 height 15
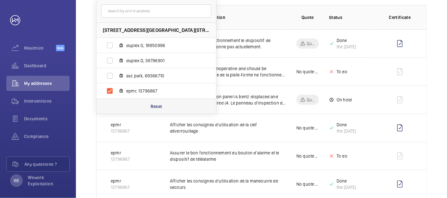
click at [154, 108] on p "Reset" at bounding box center [157, 106] width 12 height 6
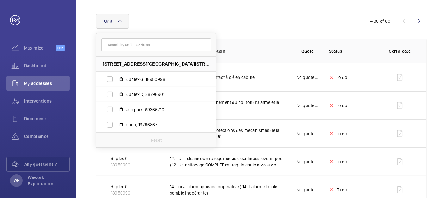
scroll to position [117, 0]
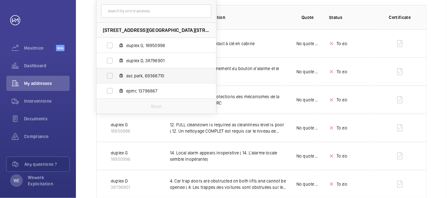
click at [148, 78] on span "asc park, 69366710" at bounding box center [162, 76] width 73 height 6
click at [116, 78] on input "asc park, 69366710" at bounding box center [109, 76] width 13 height 13
checkbox input "true"
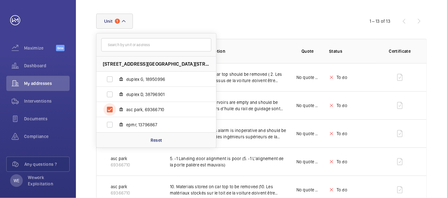
scroll to position [117, 0]
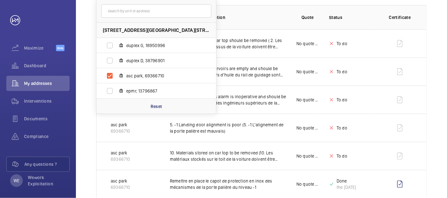
click at [283, 18] on p "Insurance item description" at bounding box center [228, 17] width 116 height 6
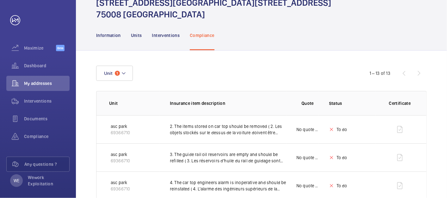
scroll to position [0, 0]
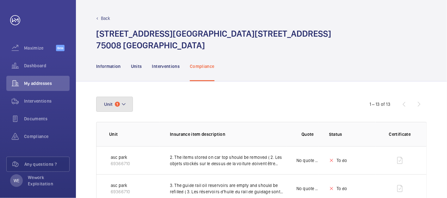
click at [125, 104] on mat-icon at bounding box center [123, 105] width 5 height 8
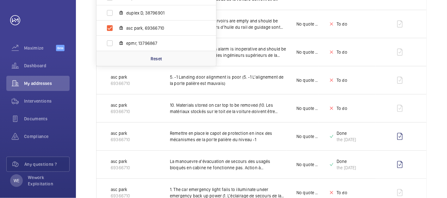
scroll to position [35, 0]
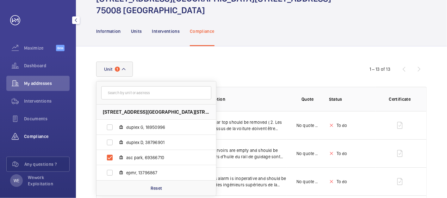
click at [34, 136] on span "Compliance" at bounding box center [47, 136] width 46 height 6
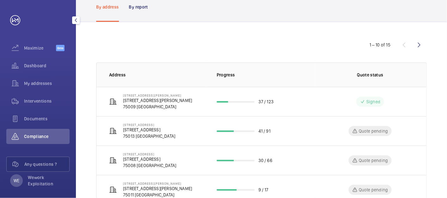
scroll to position [22, 0]
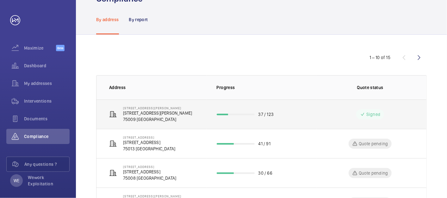
click at [146, 113] on p "[STREET_ADDRESS][PERSON_NAME]" at bounding box center [157, 113] width 69 height 6
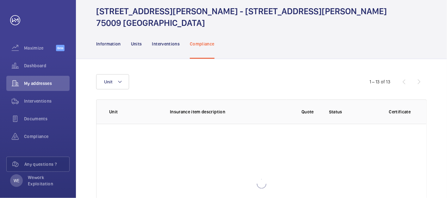
scroll to position [35, 0]
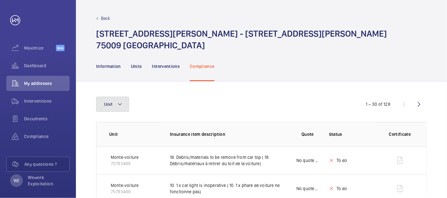
click at [127, 105] on button "Unit" at bounding box center [112, 104] width 33 height 15
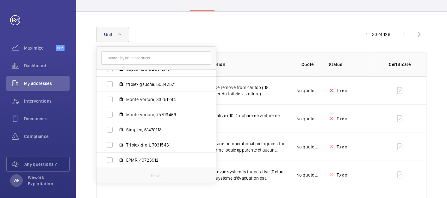
scroll to position [117, 0]
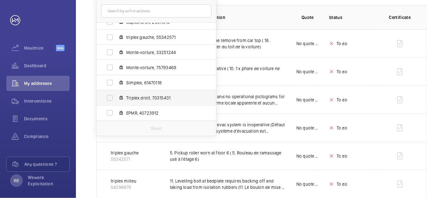
click at [157, 97] on span "Triplex droit, 70315431" at bounding box center [162, 98] width 73 height 6
click at [116, 97] on input "Triplex droit, 70315431" at bounding box center [109, 98] width 13 height 13
checkbox input "true"
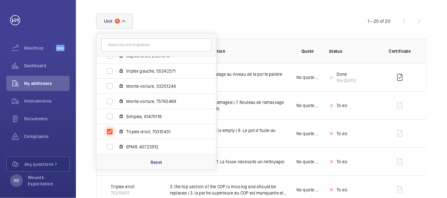
scroll to position [117, 0]
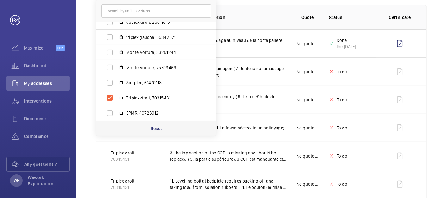
click at [156, 127] on p "Reset" at bounding box center [157, 129] width 12 height 6
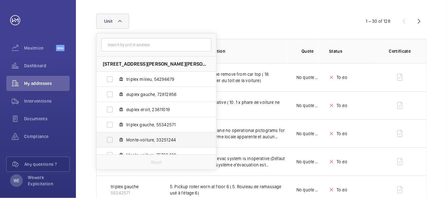
scroll to position [117, 0]
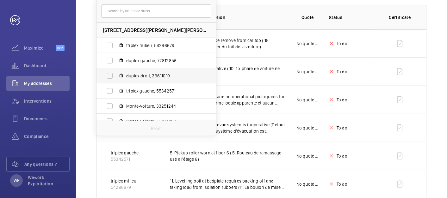
click at [147, 74] on span "duplex droit, 23611019" at bounding box center [162, 76] width 73 height 6
click at [116, 74] on input "duplex droit, 23611019" at bounding box center [109, 76] width 13 height 13
checkbox input "true"
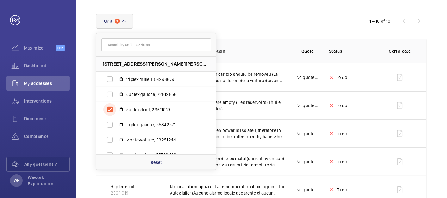
scroll to position [117, 0]
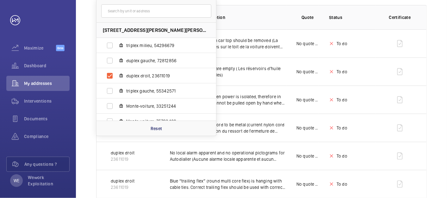
click at [419, 42] on td at bounding box center [401, 43] width 51 height 28
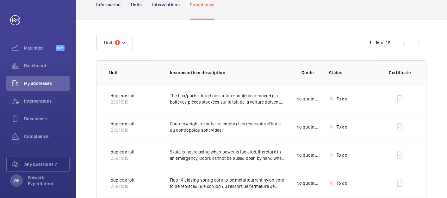
scroll to position [61, 0]
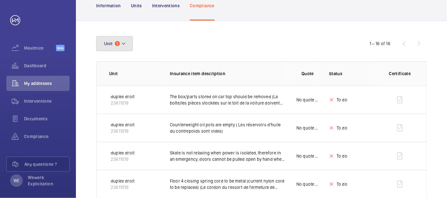
click at [126, 39] on button "Unit 1" at bounding box center [114, 43] width 37 height 15
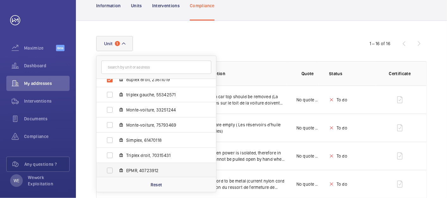
scroll to position [54, 0]
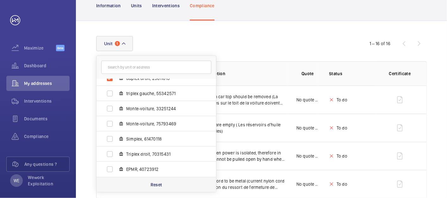
click at [156, 186] on p "Reset" at bounding box center [157, 185] width 12 height 6
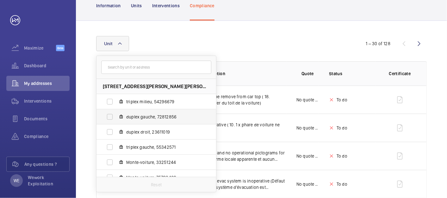
click at [155, 118] on span "duplex gauche, 72812856" at bounding box center [162, 117] width 73 height 6
click at [116, 118] on input "duplex gauche, 72812856" at bounding box center [109, 117] width 13 height 13
checkbox input "true"
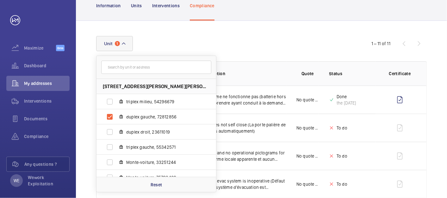
click at [262, 47] on div "Unit [STREET_ADDRESS][PERSON_NAME][PERSON_NAME] triplex milieu, 54296679 duplex…" at bounding box center [223, 43] width 255 height 15
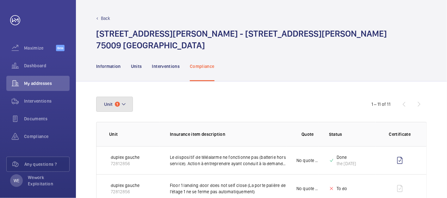
click at [127, 105] on button "Unit 1" at bounding box center [114, 104] width 37 height 15
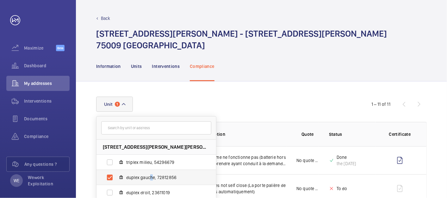
click at [151, 176] on span "duplex gauche, 72812856" at bounding box center [162, 178] width 73 height 6
drag, startPoint x: 151, startPoint y: 176, endPoint x: 110, endPoint y: 178, distance: 40.5
click at [107, 179] on label "duplex gauche, 72812856" at bounding box center [150, 177] width 109 height 15
click at [107, 179] on input "duplex gauche, 72812856" at bounding box center [109, 177] width 13 height 13
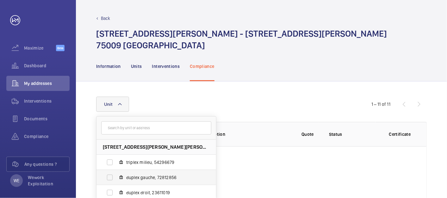
click at [109, 178] on label "duplex gauche, 72812856" at bounding box center [150, 177] width 109 height 15
click at [109, 178] on input "duplex gauche, 72812856" at bounding box center [109, 177] width 13 height 13
click at [111, 174] on label "duplex gauche, 72812856" at bounding box center [150, 177] width 109 height 15
click at [111, 174] on input "duplex gauche, 72812856" at bounding box center [109, 177] width 13 height 13
checkbox input "false"
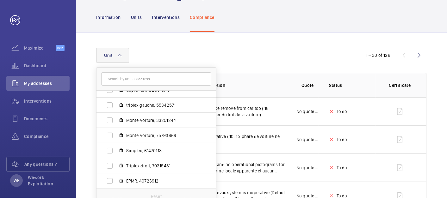
scroll to position [59, 0]
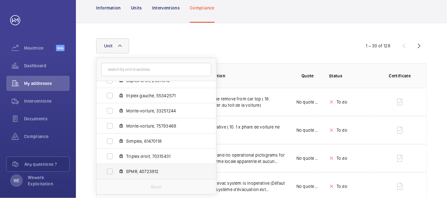
drag, startPoint x: 127, startPoint y: 172, endPoint x: 144, endPoint y: 170, distance: 17.3
click at [127, 172] on span "EPMR, 40723912" at bounding box center [162, 172] width 73 height 6
click at [116, 172] on input "EPMR, 40723912" at bounding box center [109, 171] width 13 height 13
checkbox input "true"
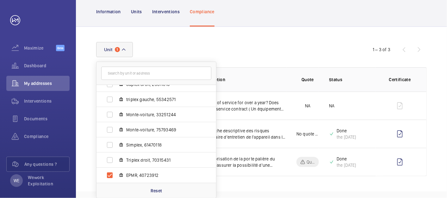
click at [330, 40] on div "Unit [STREET_ADDRESS][PERSON_NAME][PERSON_NAME] triplex milieu, 54296679 duplex…" at bounding box center [261, 109] width 371 height 165
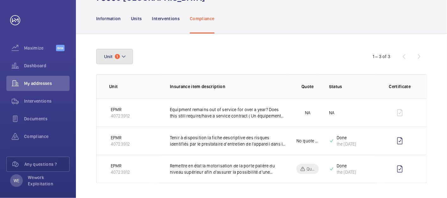
click at [125, 55] on mat-icon at bounding box center [123, 57] width 5 height 8
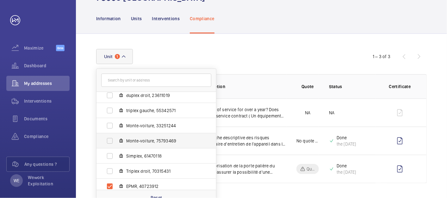
scroll to position [54, 0]
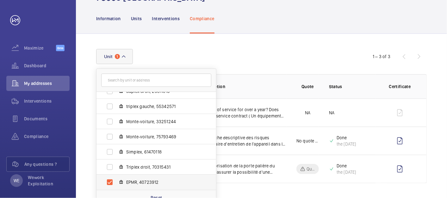
click at [142, 178] on label "EPMR, 40723912" at bounding box center [150, 182] width 109 height 15
click at [116, 178] on input "EPMR, 40723912" at bounding box center [109, 182] width 13 height 13
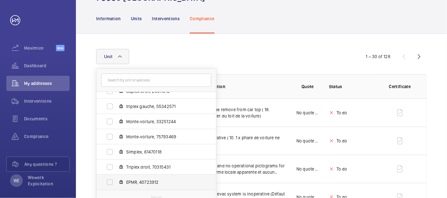
click at [142, 183] on span "EPMR, 40723912" at bounding box center [162, 182] width 73 height 6
click at [116, 183] on input "EPMR, 40723912" at bounding box center [109, 182] width 13 height 13
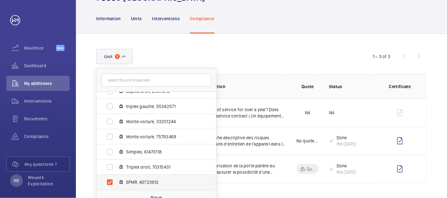
click at [143, 182] on span "EPMR, 40723912" at bounding box center [162, 182] width 73 height 6
click at [116, 182] on input "EPMR, 40723912" at bounding box center [109, 182] width 13 height 13
checkbox input "false"
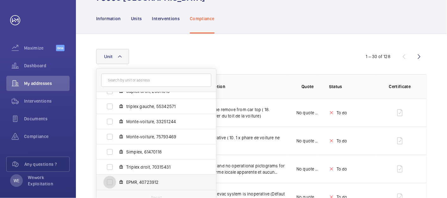
scroll to position [48, 0]
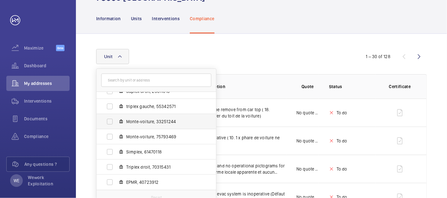
click at [145, 122] on span "Monte-voiture, 33251244" at bounding box center [162, 122] width 73 height 6
click at [116, 122] on input "Monte-voiture, 33251244" at bounding box center [109, 121] width 13 height 13
checkbox input "true"
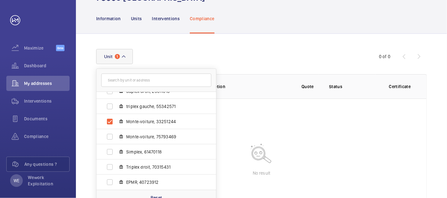
click at [282, 32] on div "Information Units Interventions Compliance" at bounding box center [261, 18] width 331 height 30
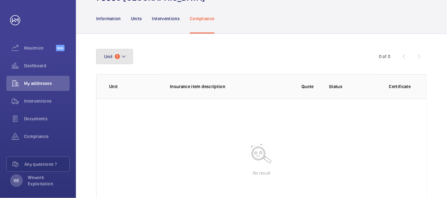
click at [127, 61] on button "Unit 1" at bounding box center [114, 56] width 37 height 15
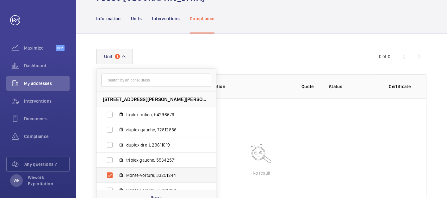
click at [151, 177] on span "Monte-voiture, 33251244" at bounding box center [162, 175] width 73 height 6
click at [116, 177] on input "Monte-voiture, 33251244" at bounding box center [109, 175] width 13 height 13
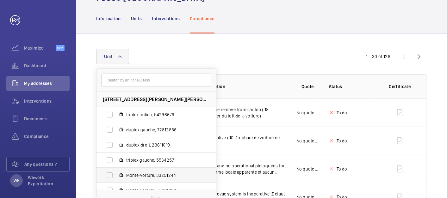
click at [149, 175] on span "Monte-voiture, 33251244" at bounding box center [162, 175] width 73 height 6
click at [116, 175] on input "Monte-voiture, 33251244" at bounding box center [109, 175] width 13 height 13
checkbox input "true"
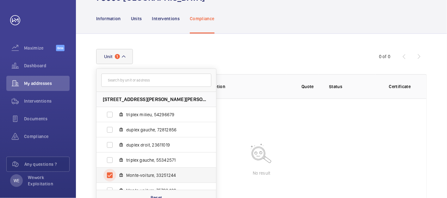
scroll to position [54, 0]
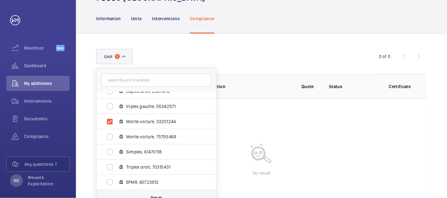
click at [158, 197] on p "Reset" at bounding box center [157, 198] width 12 height 6
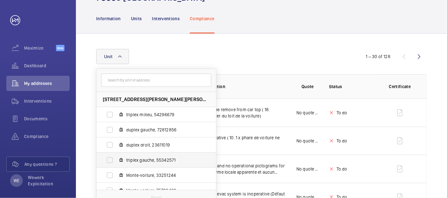
scroll to position [48, 0]
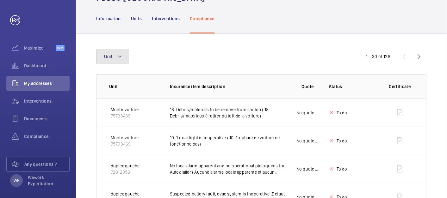
click at [121, 58] on mat-icon at bounding box center [119, 57] width 5 height 8
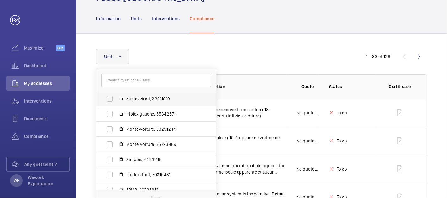
scroll to position [54, 0]
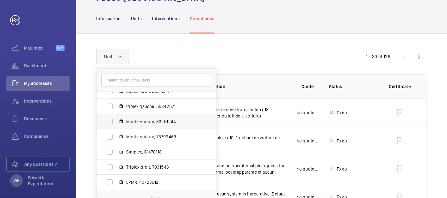
click at [147, 122] on span "Monte-voiture, 33251244" at bounding box center [162, 122] width 73 height 6
click at [116, 122] on input "Monte-voiture, 33251244" at bounding box center [109, 121] width 13 height 13
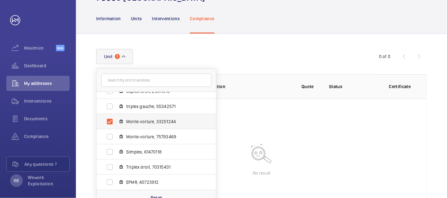
click at [135, 121] on span "Monte-voiture, 33251244" at bounding box center [162, 122] width 73 height 6
click at [116, 121] on input "Monte-voiture, 33251244" at bounding box center [109, 121] width 13 height 13
checkbox input "false"
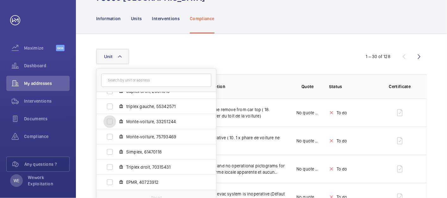
scroll to position [48, 0]
click at [277, 51] on div "Unit [STREET_ADDRESS][PERSON_NAME][PERSON_NAME] triplex milieu, 54296679 duplex…" at bounding box center [223, 56] width 255 height 15
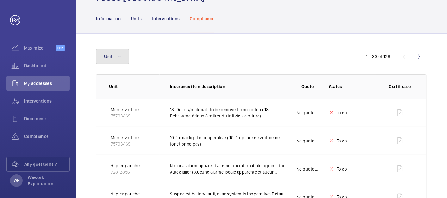
click at [127, 59] on button "Unit" at bounding box center [112, 56] width 33 height 15
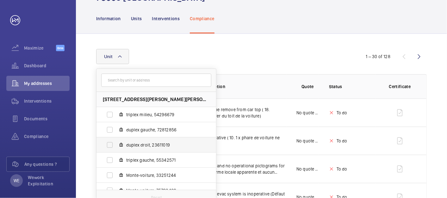
scroll to position [54, 0]
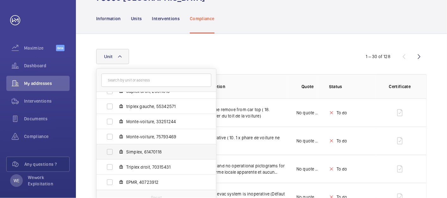
click at [160, 155] on label "Simplex, 61470118" at bounding box center [150, 152] width 109 height 15
click at [116, 155] on input "Simplex, 61470118" at bounding box center [109, 152] width 13 height 13
checkbox input "true"
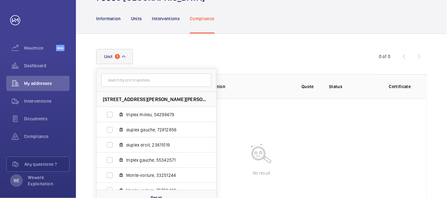
click at [255, 48] on div "Unit [STREET_ADDRESS][PERSON_NAME][PERSON_NAME] triplex milieu, 54296679 duplex…" at bounding box center [261, 134] width 371 height 200
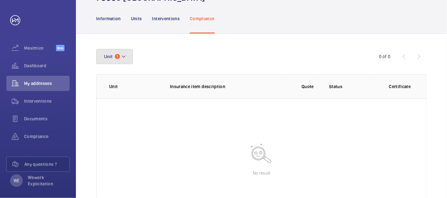
click at [125, 53] on mat-icon at bounding box center [123, 57] width 5 height 8
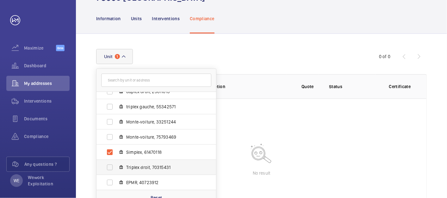
scroll to position [54, 0]
click at [142, 154] on span "Simplex, 61470118" at bounding box center [162, 152] width 73 height 6
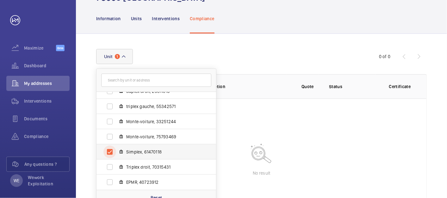
click at [116, 154] on input "Simplex, 61470118" at bounding box center [109, 152] width 13 height 13
checkbox input "false"
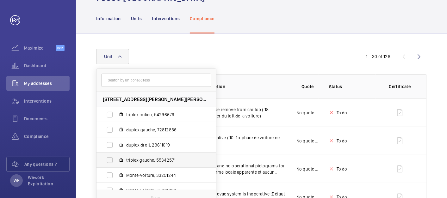
scroll to position [54, 0]
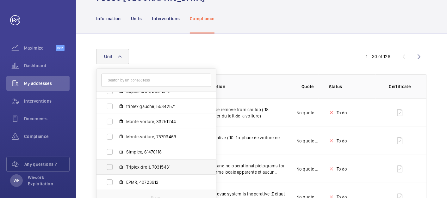
click at [155, 168] on span "Triplex droit, 70315431" at bounding box center [162, 167] width 73 height 6
click at [116, 168] on input "Triplex droit, 70315431" at bounding box center [109, 167] width 13 height 13
checkbox input "true"
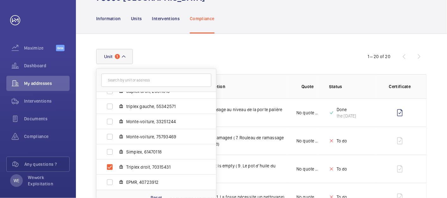
scroll to position [48, 0]
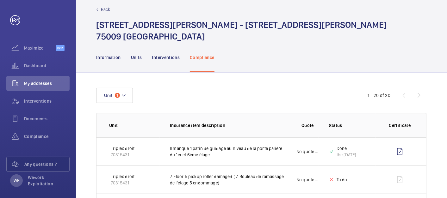
scroll to position [0, 0]
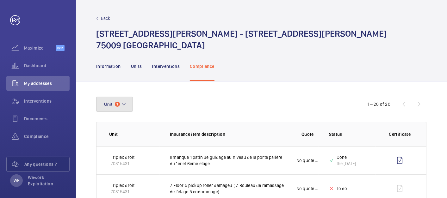
click at [128, 102] on button "Unit 1" at bounding box center [114, 104] width 37 height 15
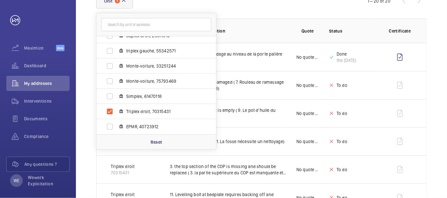
scroll to position [117, 0]
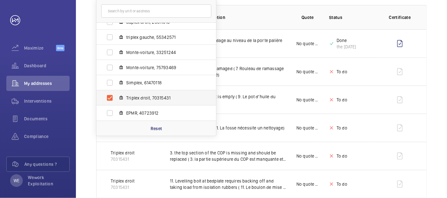
click at [134, 96] on span "Triplex droit, 70315431" at bounding box center [162, 98] width 73 height 6
click at [116, 96] on input "Triplex droit, 70315431" at bounding box center [109, 98] width 13 height 13
checkbox input "false"
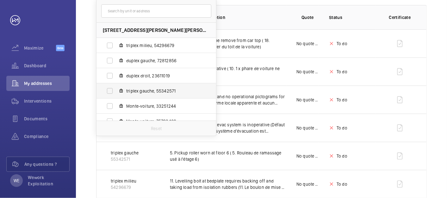
click at [148, 89] on span "triplex gauche, 55342571" at bounding box center [162, 91] width 73 height 6
click at [116, 89] on input "triplex gauche, 55342571" at bounding box center [109, 91] width 13 height 13
checkbox input "true"
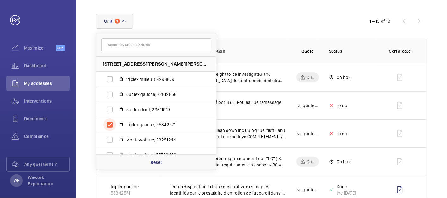
scroll to position [117, 0]
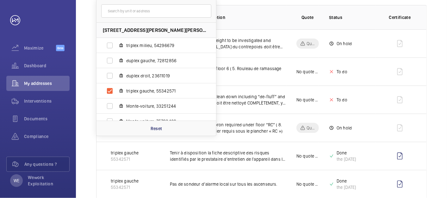
click at [434, 38] on div "Unit [STREET_ADDRESS][PERSON_NAME][PERSON_NAME] triplex milieu, 54296679 duplex…" at bounding box center [261, 188] width 371 height 446
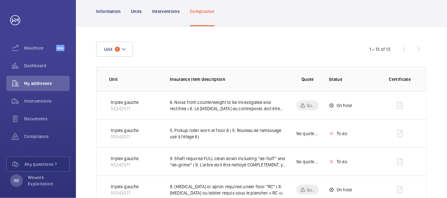
scroll to position [0, 0]
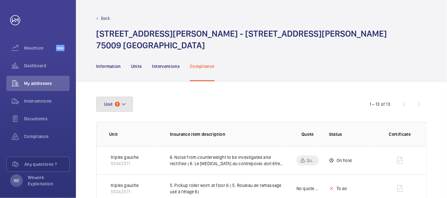
click at [128, 106] on button "Unit 1" at bounding box center [114, 104] width 37 height 15
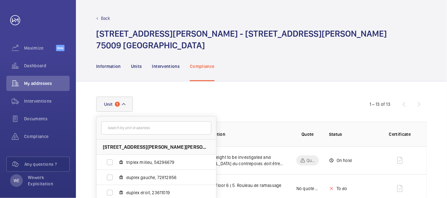
scroll to position [176, 0]
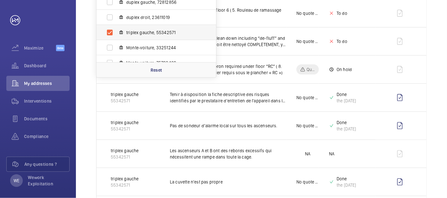
click at [138, 36] on label "triplex gauche, 55342571" at bounding box center [150, 32] width 109 height 15
click at [116, 36] on input "triplex gauche, 55342571" at bounding box center [109, 32] width 13 height 13
checkbox input "false"
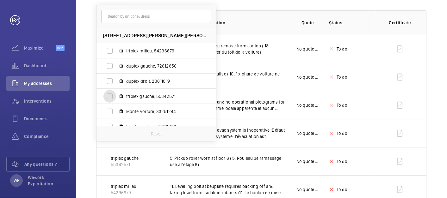
scroll to position [117, 0]
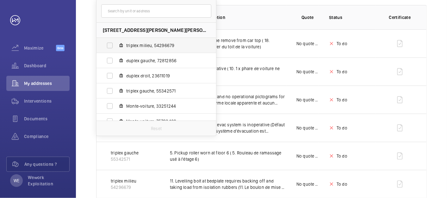
click at [154, 44] on span "triplex milieu, 54296679" at bounding box center [162, 45] width 73 height 6
click at [116, 44] on input "triplex milieu, 54296679" at bounding box center [109, 45] width 13 height 13
checkbox input "true"
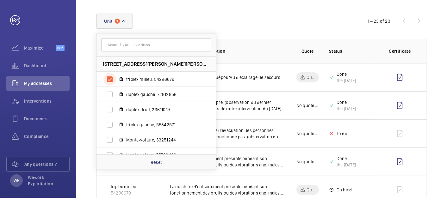
scroll to position [117, 0]
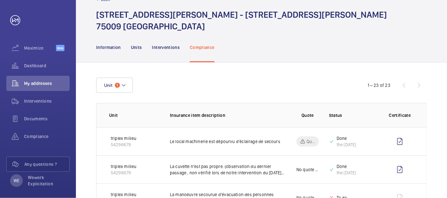
scroll to position [0, 0]
